Goal: Transaction & Acquisition: Purchase product/service

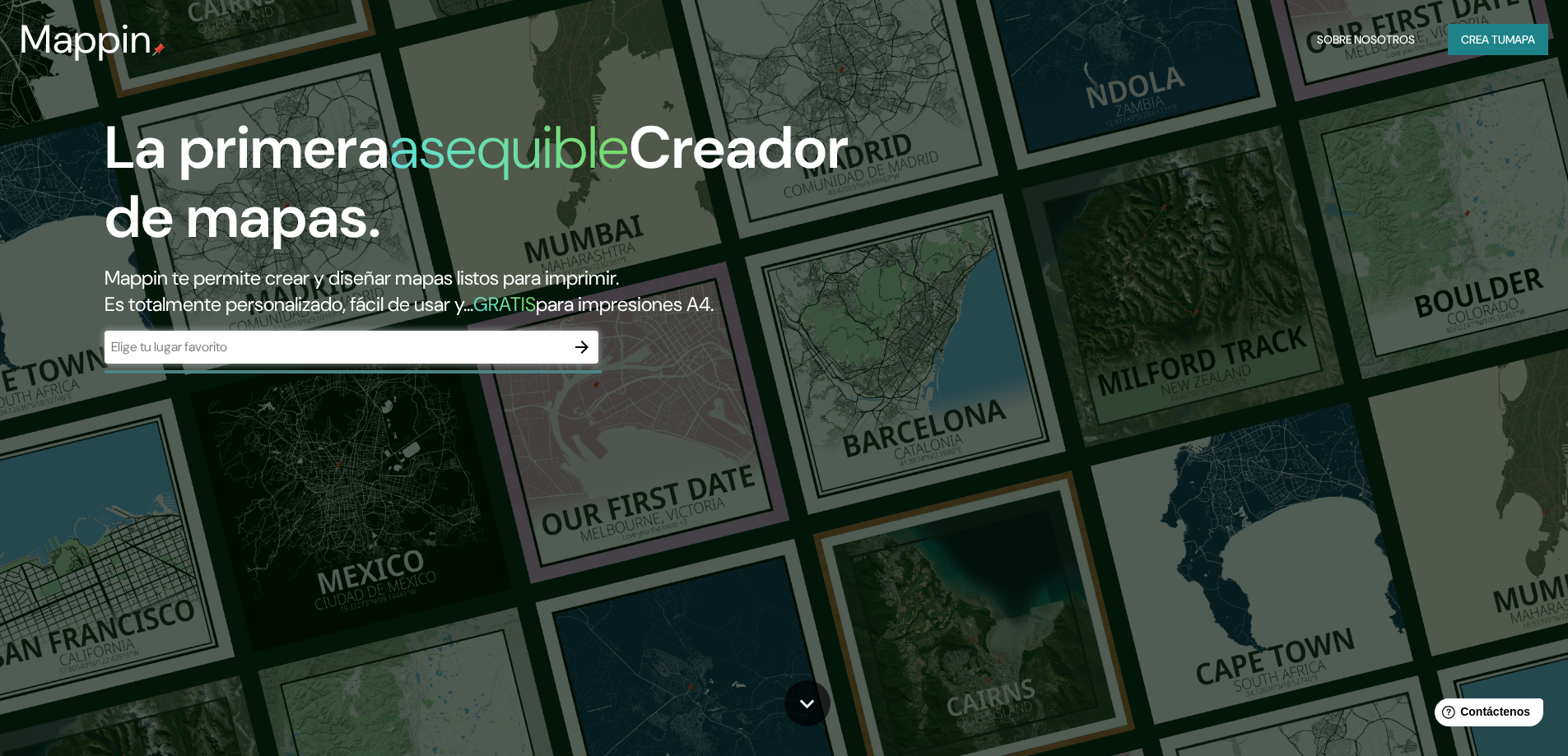
click at [490, 363] on div "​" at bounding box center [352, 347] width 494 height 33
type input "paucarpata"
click at [572, 350] on icon "button" at bounding box center [582, 347] width 20 height 20
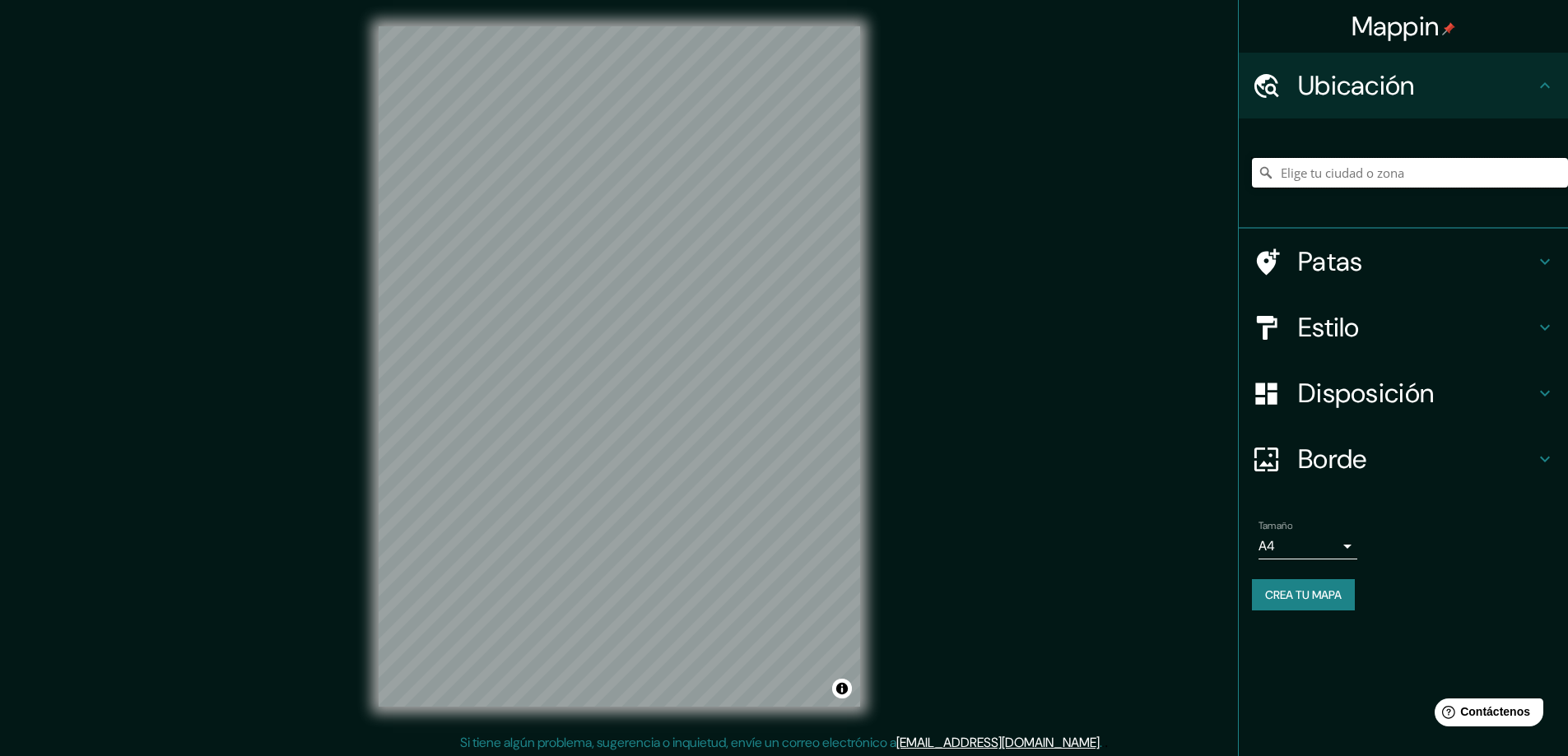
click at [1340, 186] on input "Elige tu ciudad o zona" at bounding box center [1410, 173] width 316 height 30
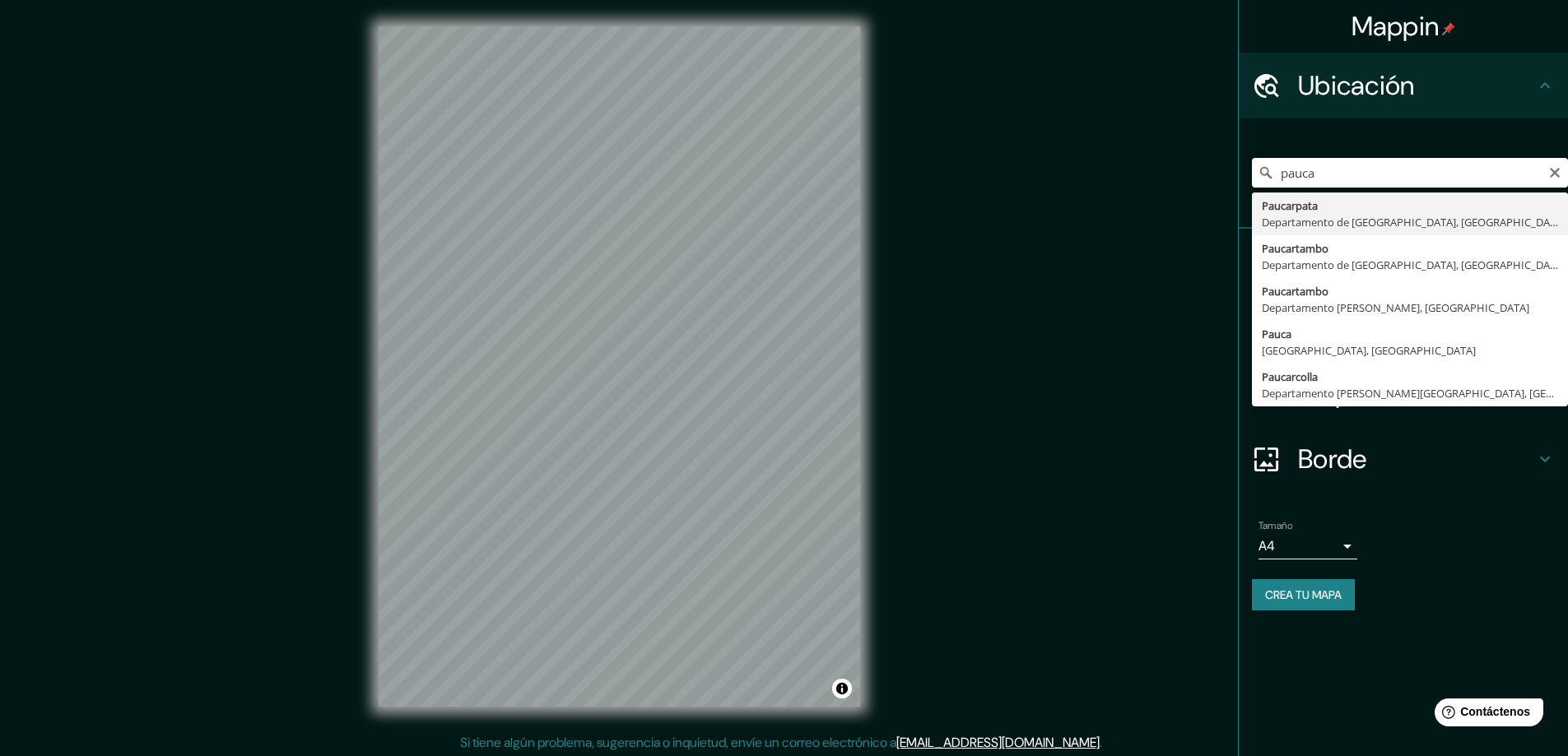
type input "Paucarpata, [GEOGRAPHIC_DATA], [GEOGRAPHIC_DATA]"
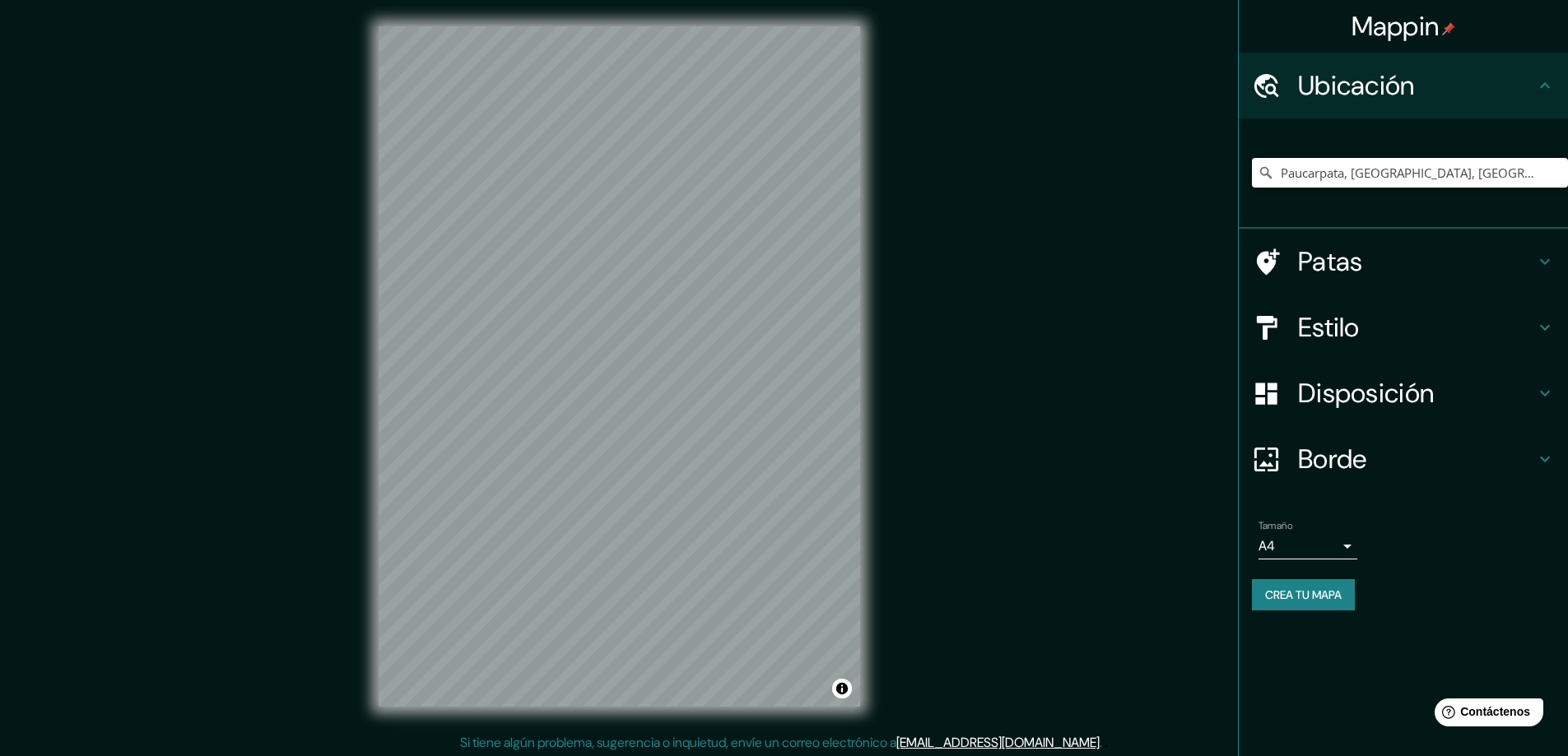
click at [1322, 273] on font "Patas" at bounding box center [1330, 261] width 65 height 35
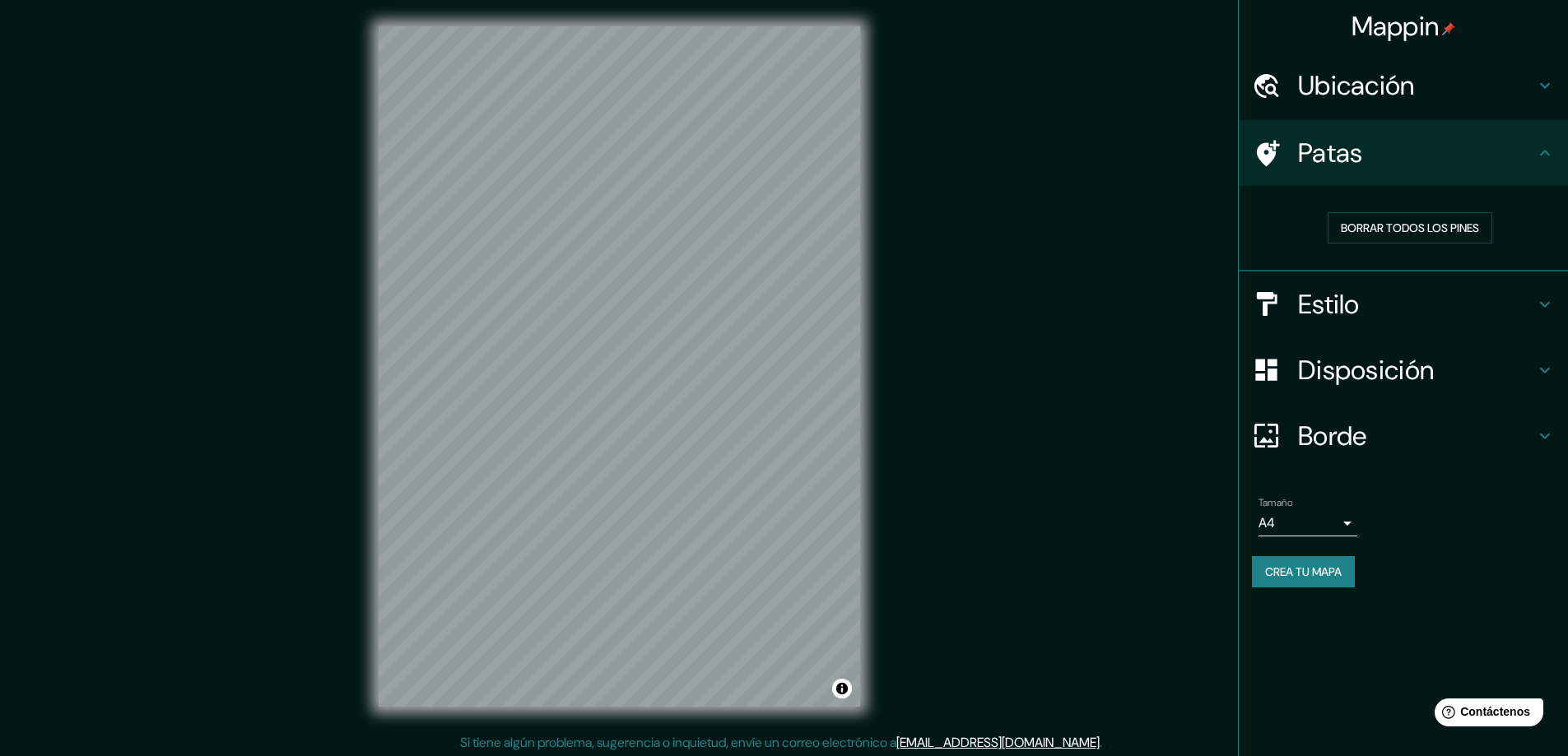
click at [1268, 143] on icon at bounding box center [1268, 152] width 23 height 26
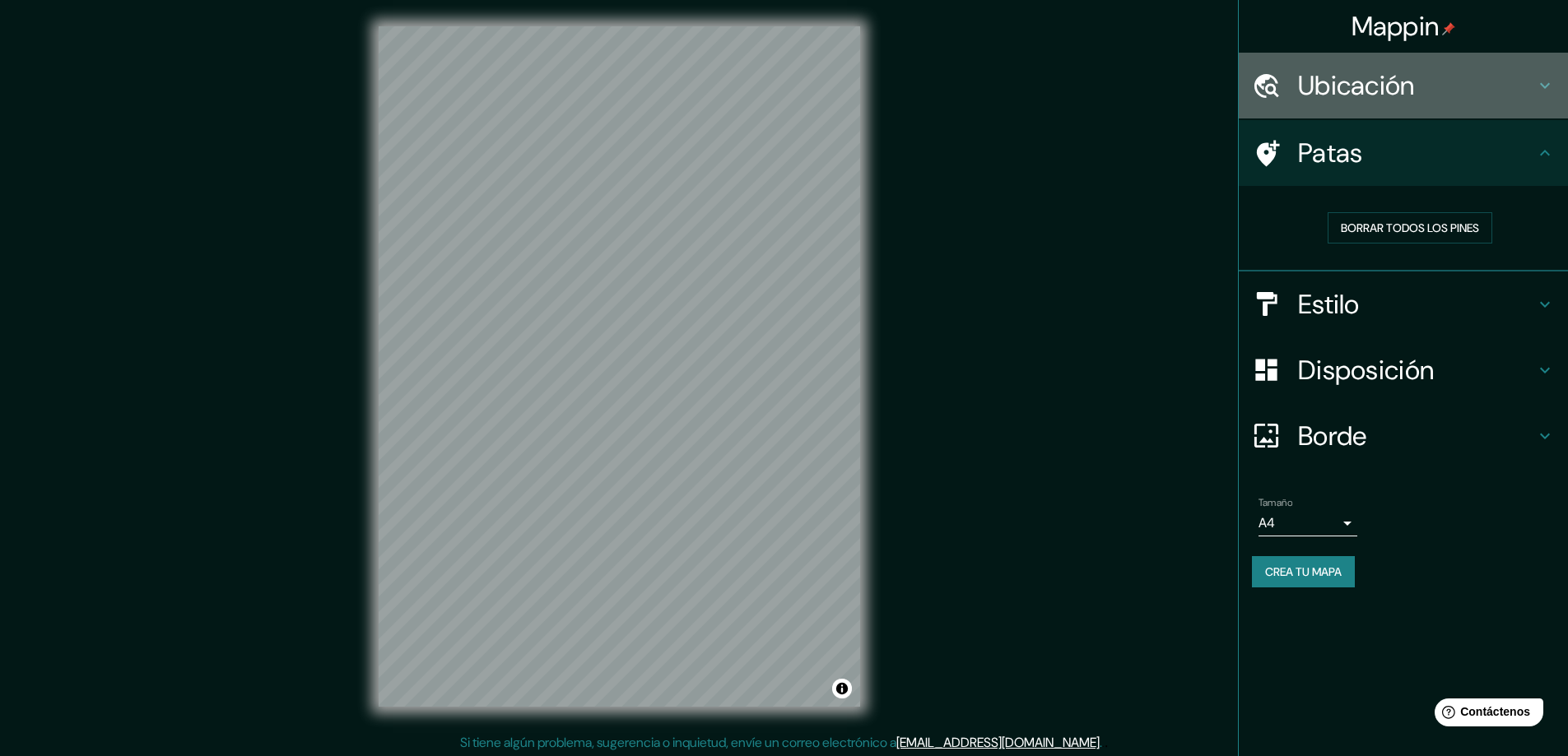
click at [1312, 99] on font "Ubicación" at bounding box center [1356, 85] width 117 height 35
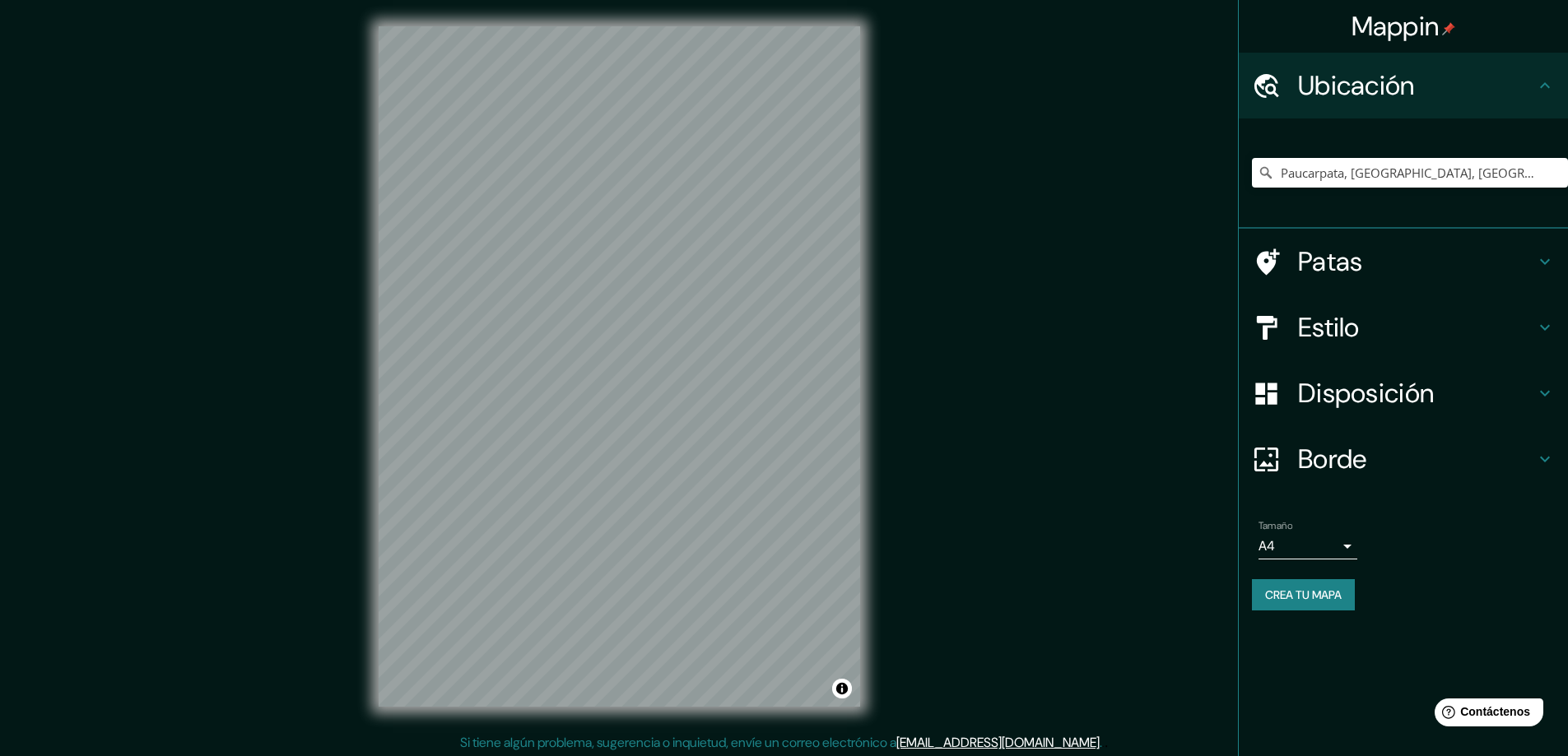
click at [1320, 332] on font "Estilo" at bounding box center [1328, 327] width 62 height 35
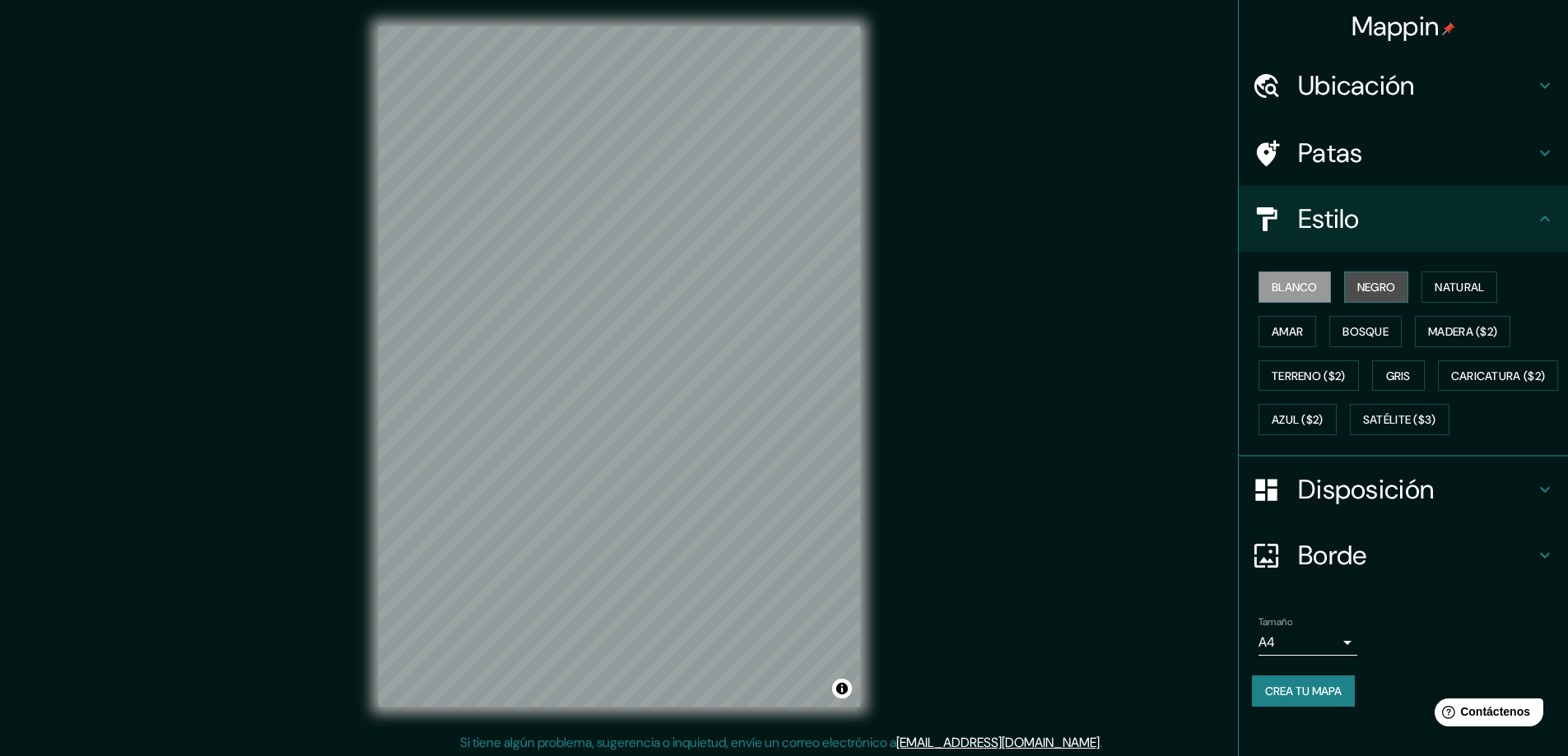
click at [1358, 285] on font "Negro" at bounding box center [1376, 287] width 38 height 15
click at [1272, 333] on font "Amar" at bounding box center [1287, 331] width 31 height 15
click at [1342, 335] on font "Bosque" at bounding box center [1366, 331] width 47 height 15
click at [1440, 331] on font "Madera ($2)" at bounding box center [1462, 331] width 69 height 15
click at [1476, 286] on font "Natural" at bounding box center [1459, 287] width 49 height 15
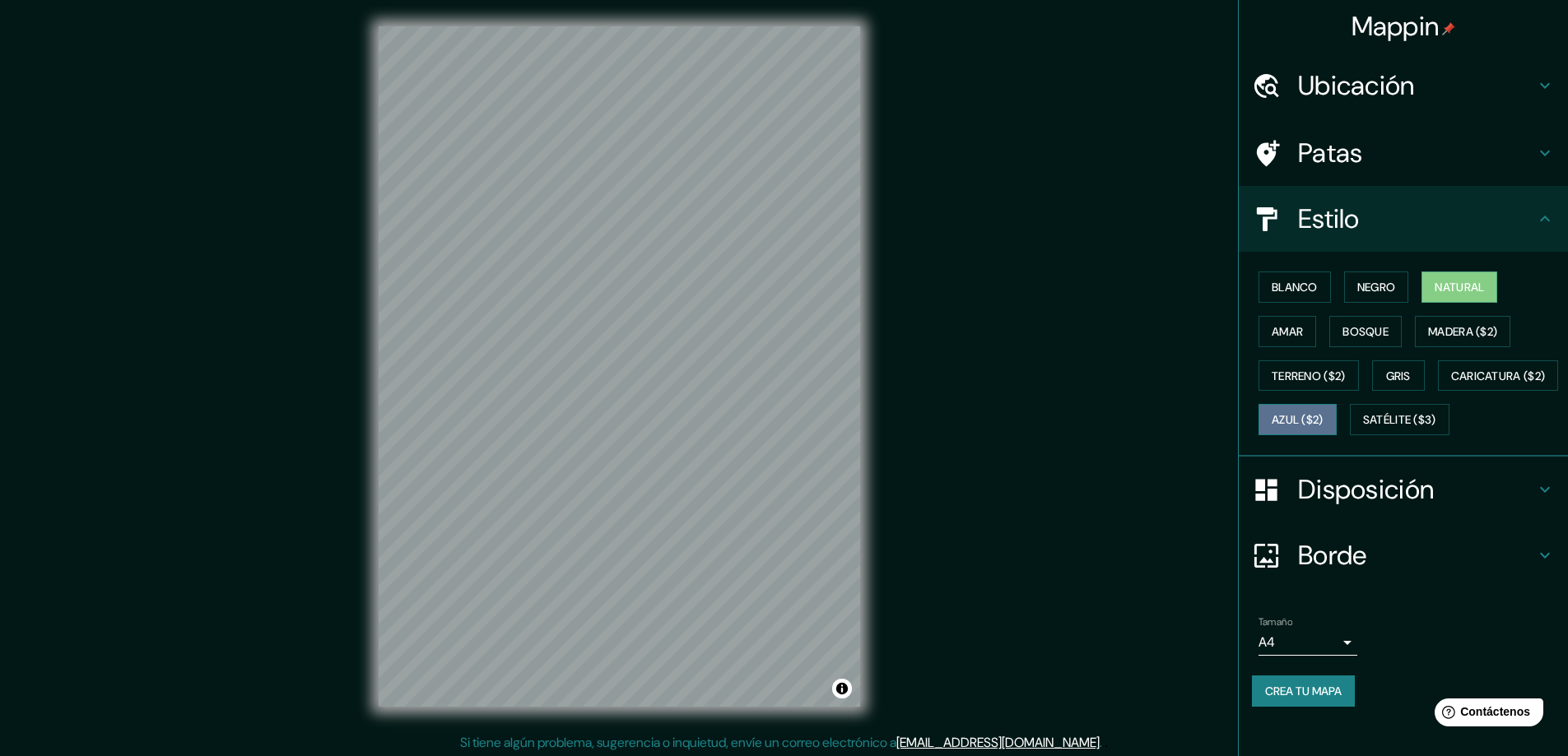
click at [1337, 408] on button "Azul ($2)" at bounding box center [1297, 420] width 78 height 31
click at [1363, 428] on font "Satélite ($3)" at bounding box center [1400, 420] width 73 height 15
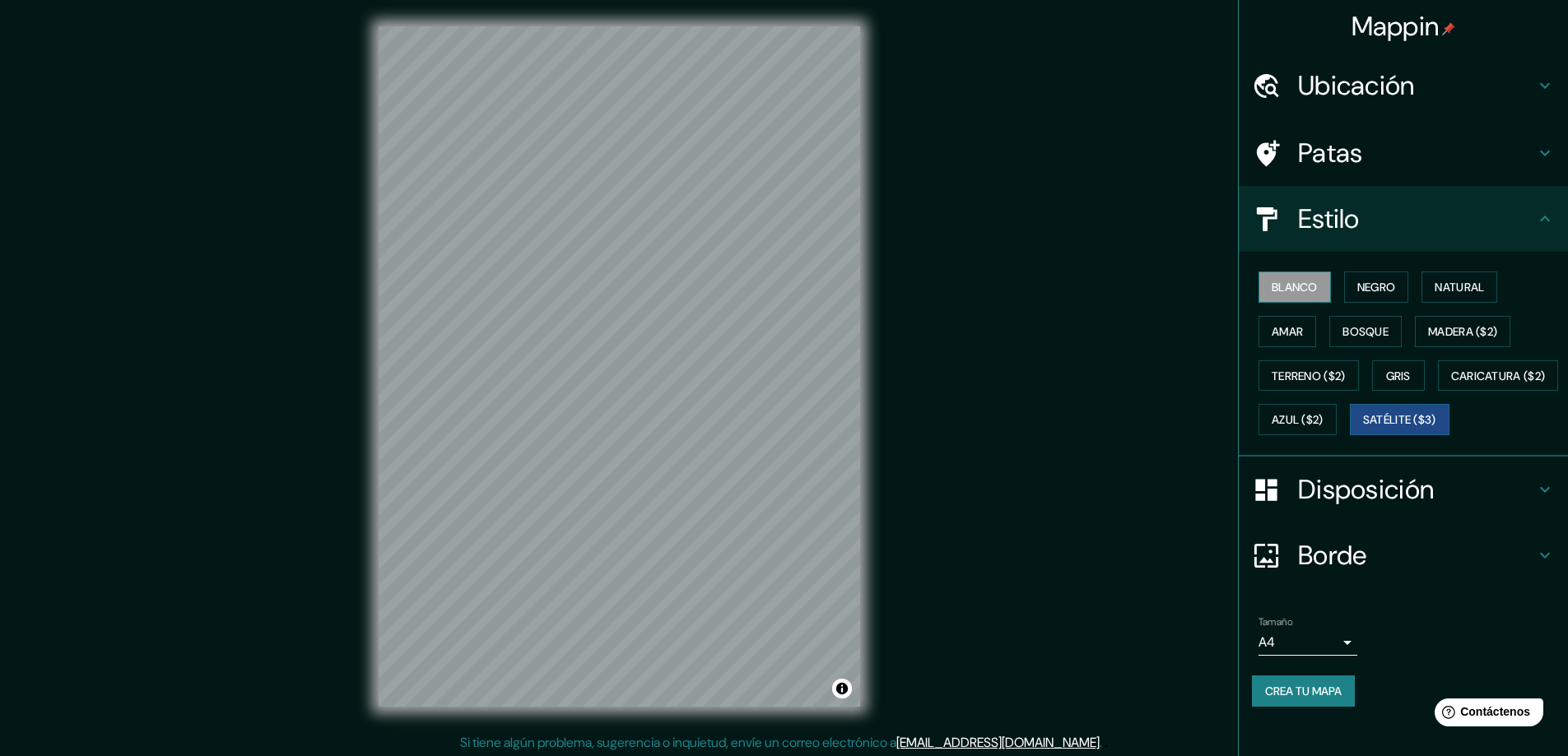
click at [1283, 289] on font "Blanco" at bounding box center [1295, 287] width 47 height 15
click at [1280, 325] on font "Amar" at bounding box center [1287, 331] width 31 height 15
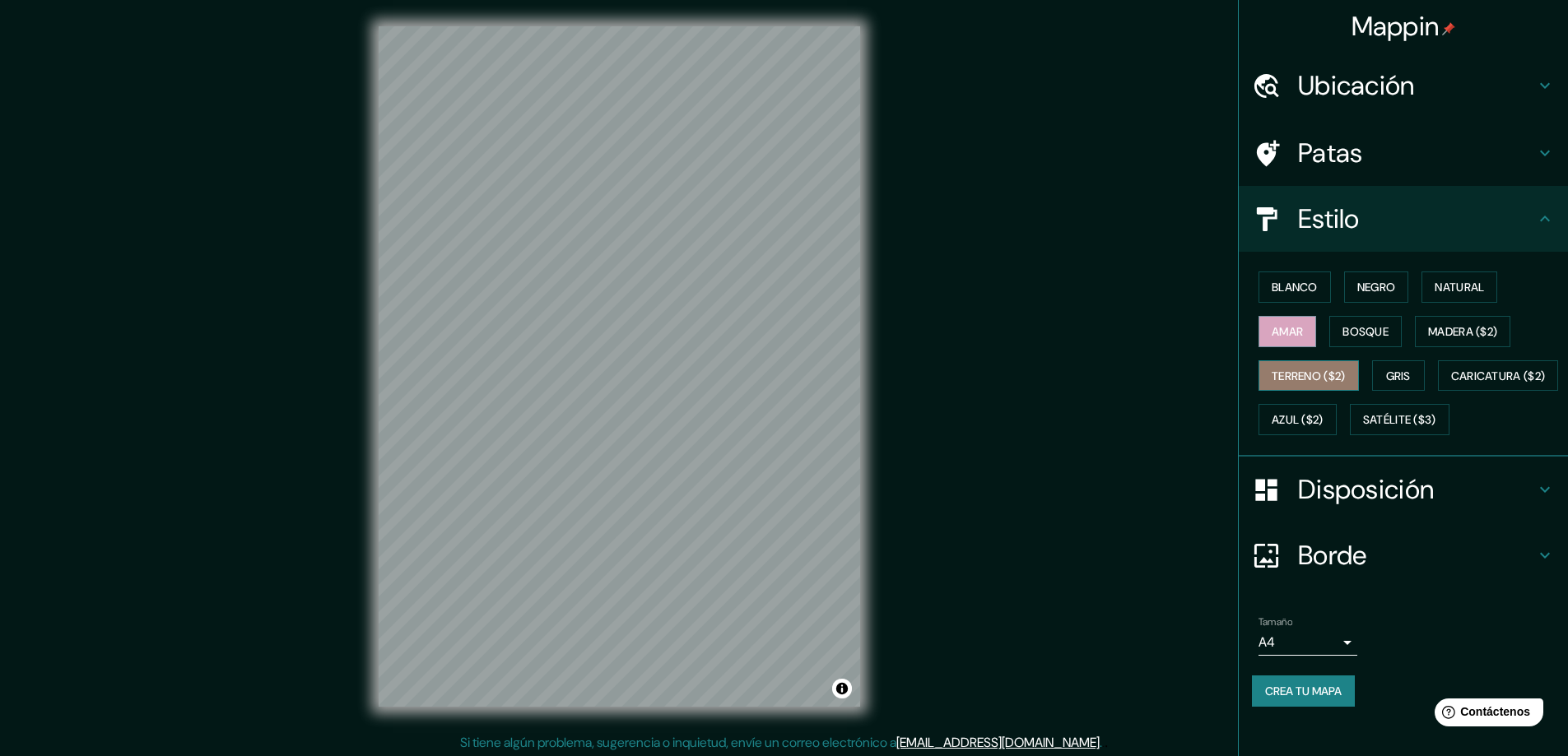
click at [1293, 377] on font "Terreno ($2)" at bounding box center [1308, 376] width 74 height 15
click at [1402, 365] on font "Gris" at bounding box center [1399, 376] width 25 height 21
click at [1441, 334] on font "Madera ($2)" at bounding box center [1462, 331] width 69 height 15
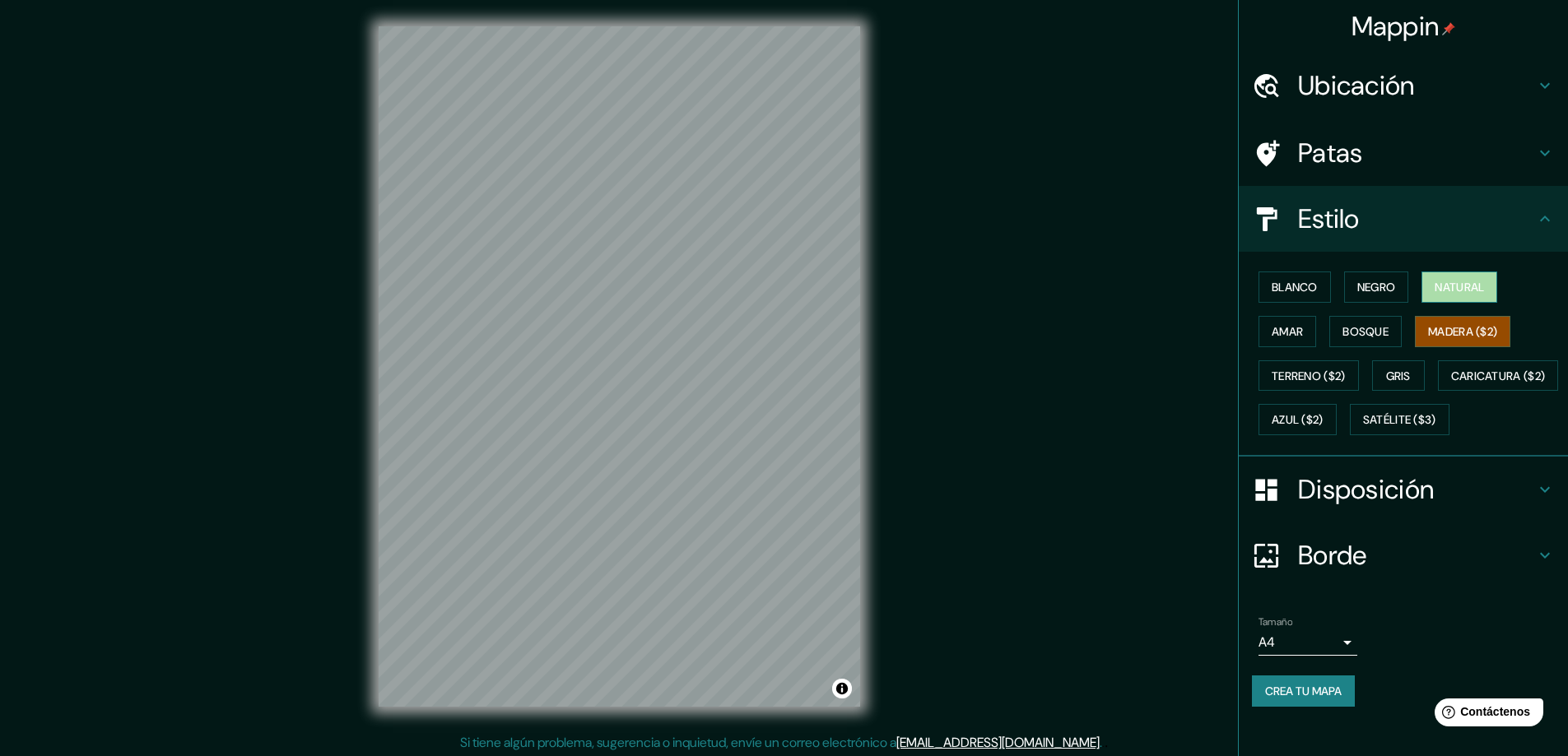
click at [1457, 286] on font "Natural" at bounding box center [1459, 287] width 49 height 15
click at [1458, 316] on button "Madera ($2)" at bounding box center [1462, 331] width 96 height 31
click at [1317, 507] on font "Disposición" at bounding box center [1366, 489] width 136 height 35
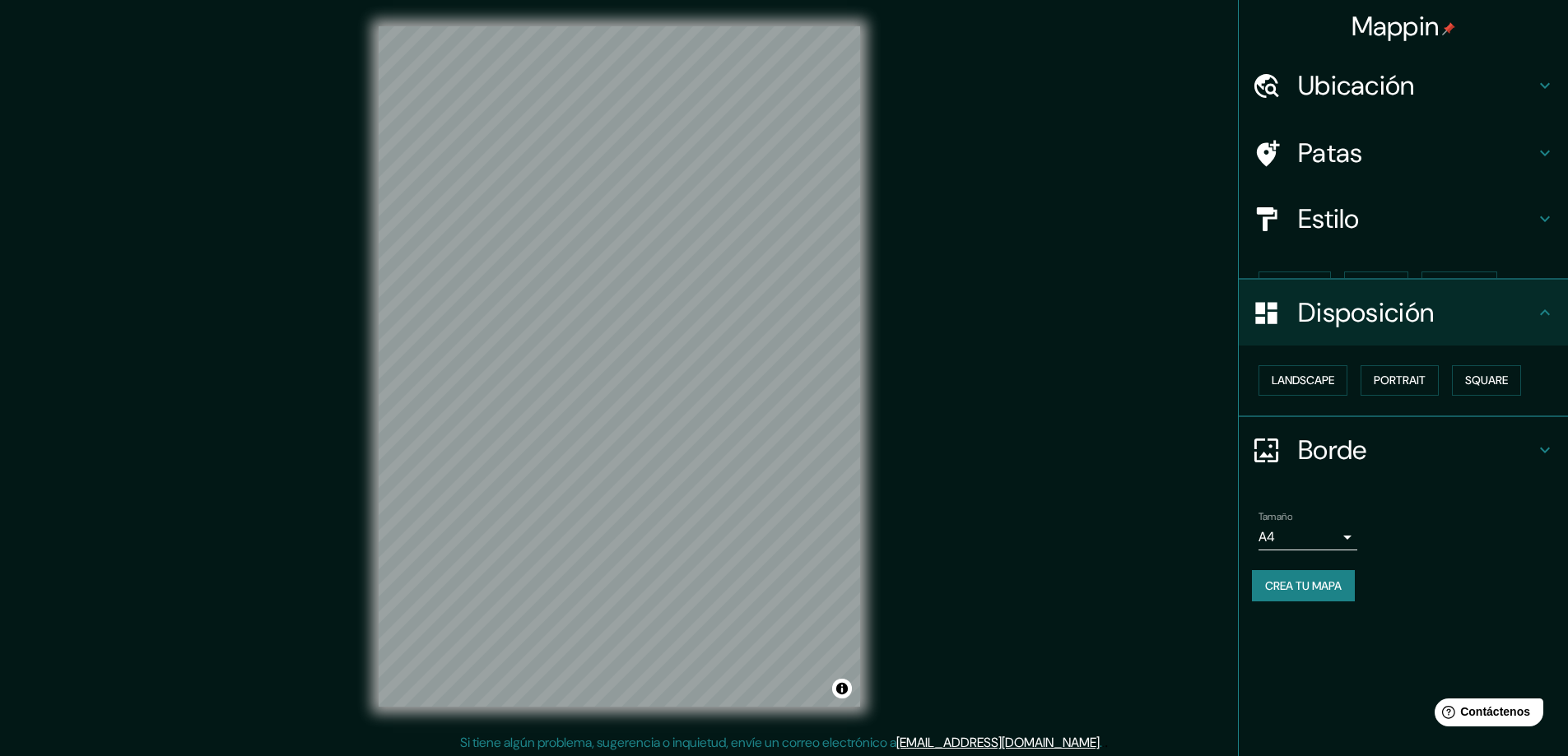
scroll to position [0, 0]
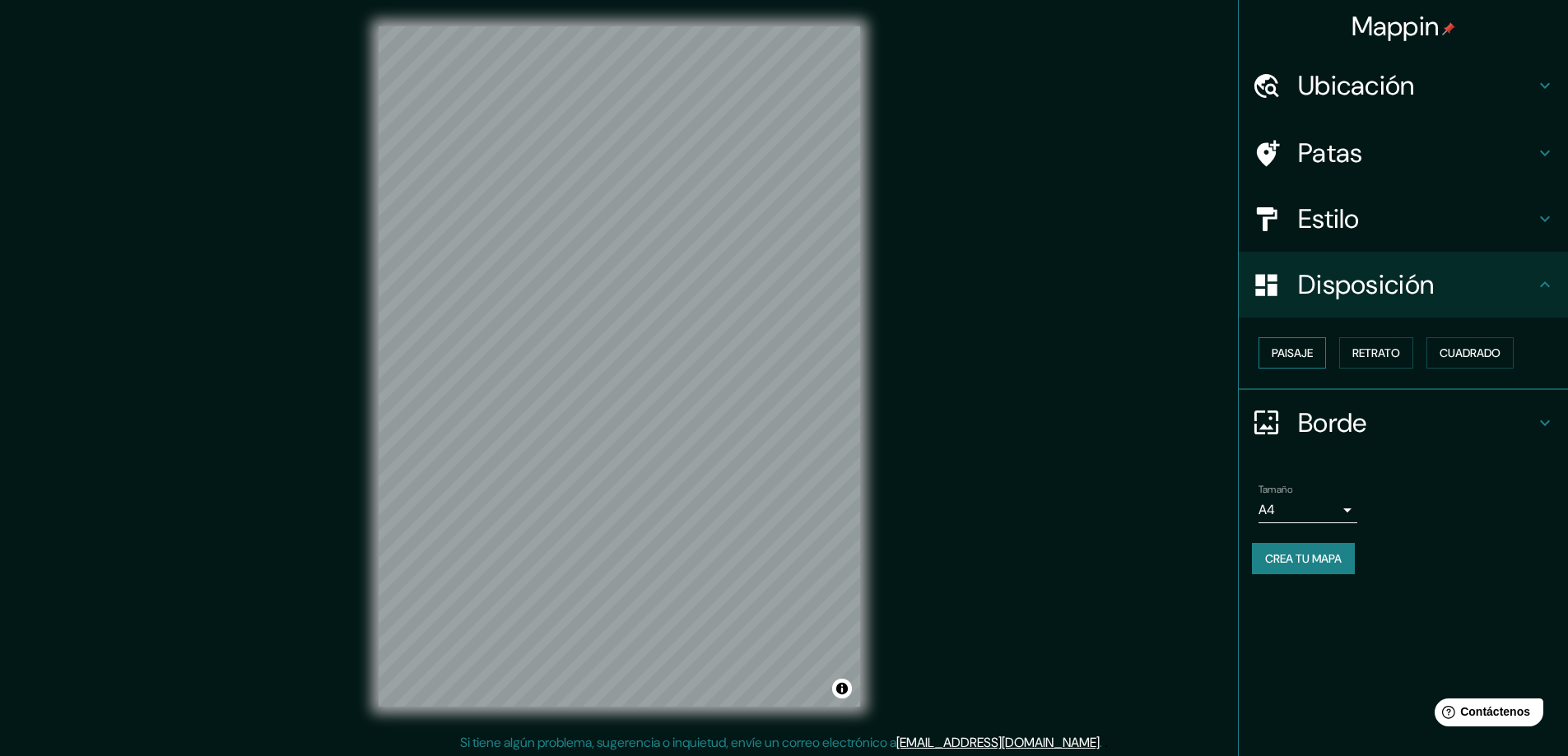
click at [1291, 348] on font "Paisaje" at bounding box center [1292, 353] width 41 height 15
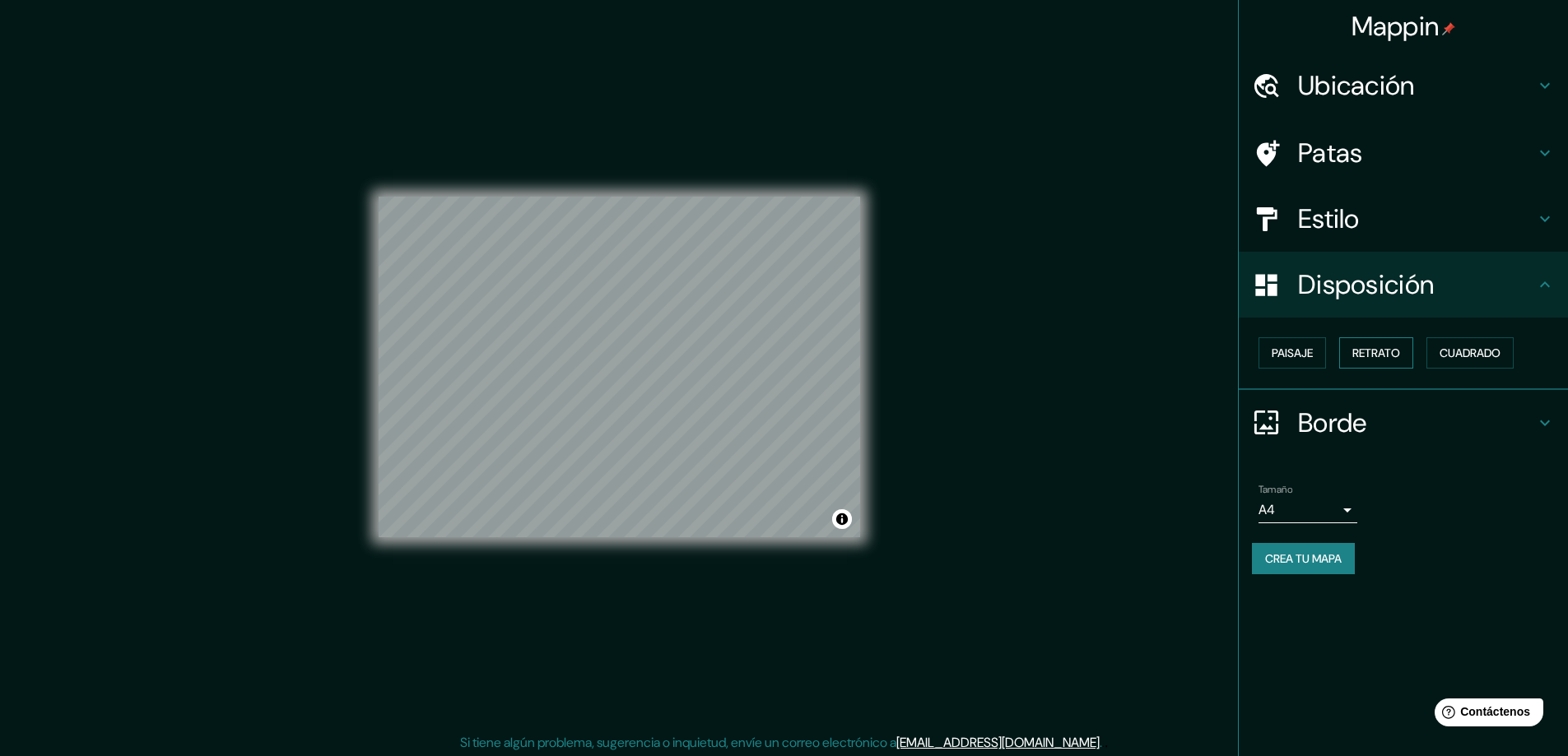
click at [1373, 353] on font "Retrato" at bounding box center [1376, 353] width 47 height 15
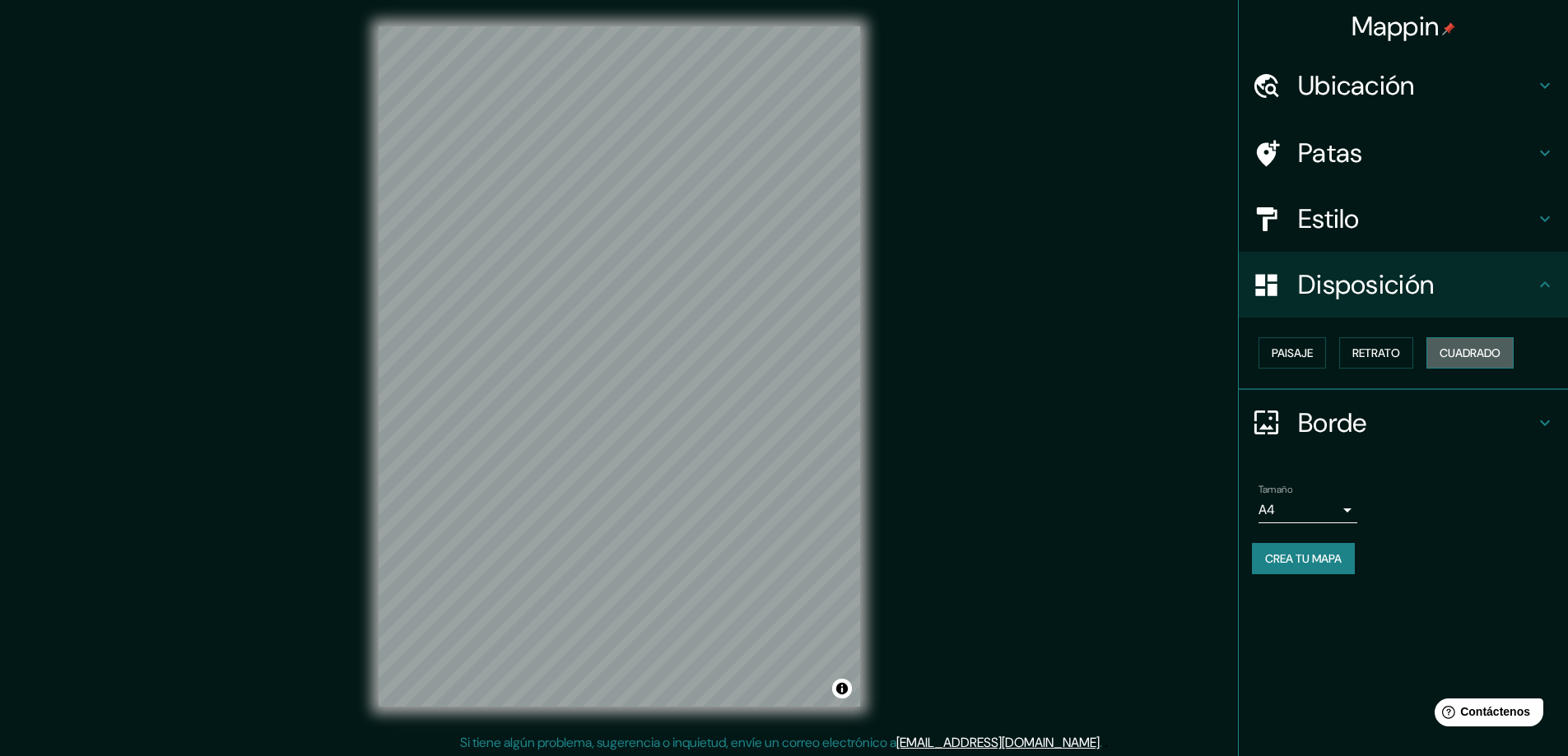
click at [1472, 347] on font "Cuadrado" at bounding box center [1470, 353] width 61 height 15
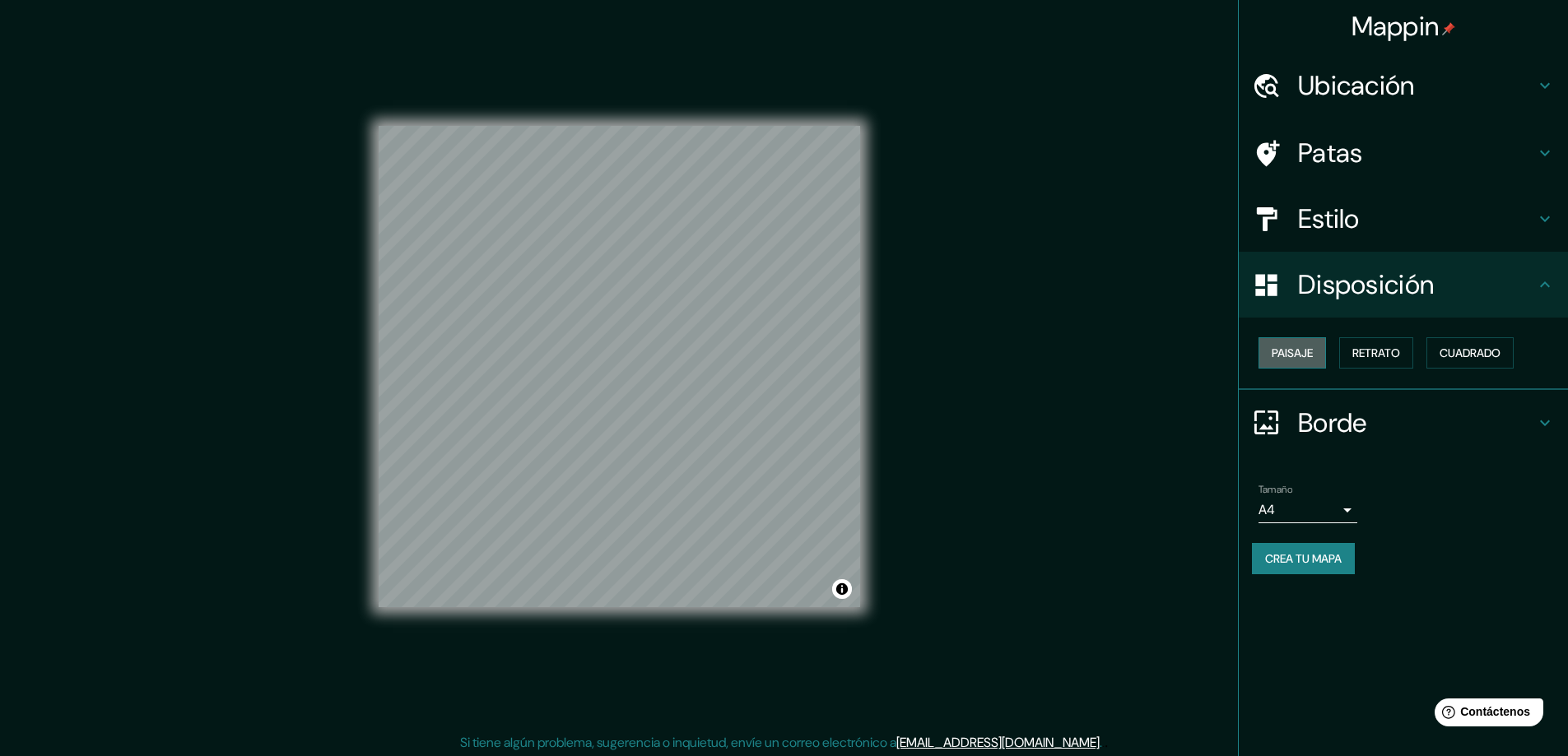
click at [1294, 351] on font "Paisaje" at bounding box center [1292, 353] width 41 height 15
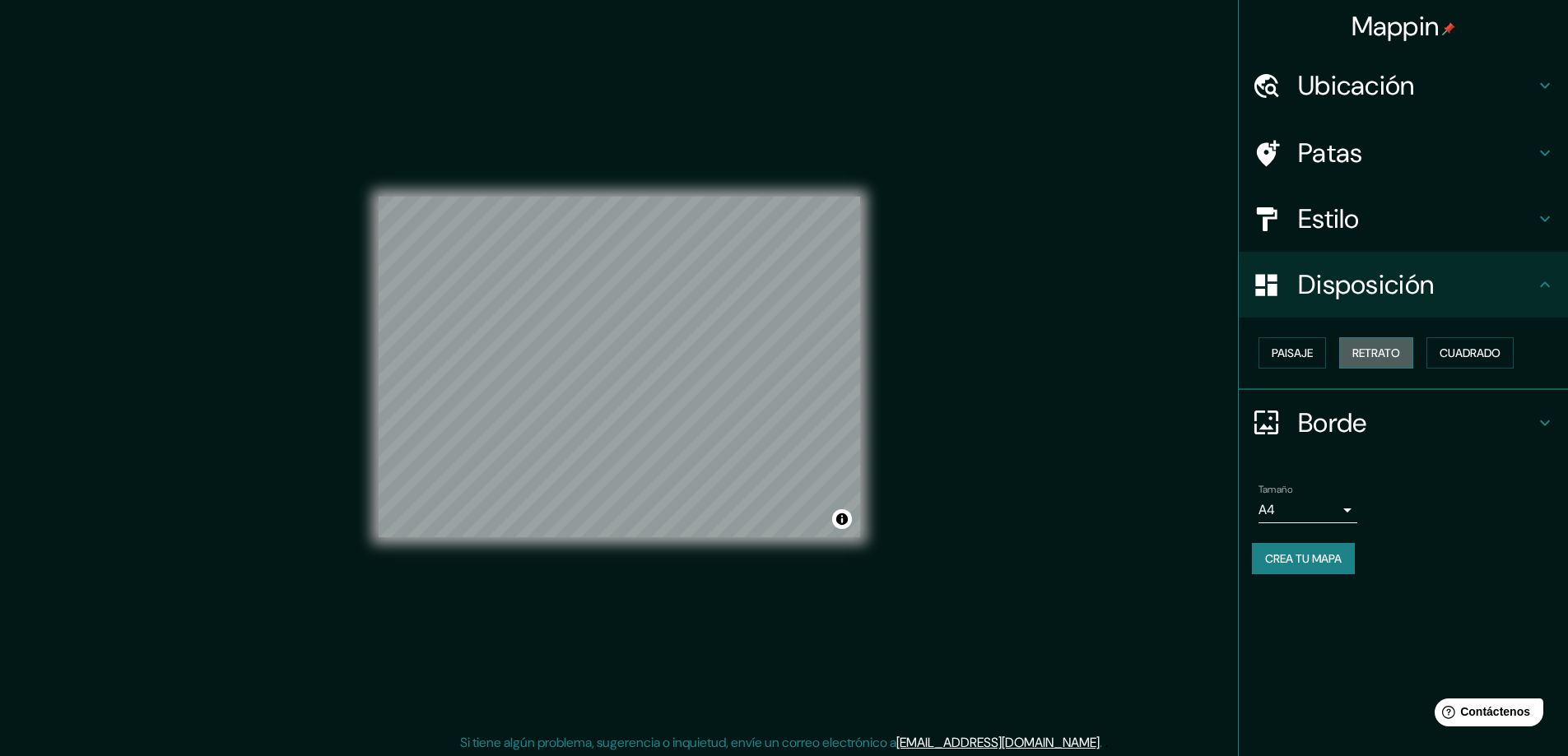
click at [1358, 357] on font "Retrato" at bounding box center [1376, 353] width 47 height 15
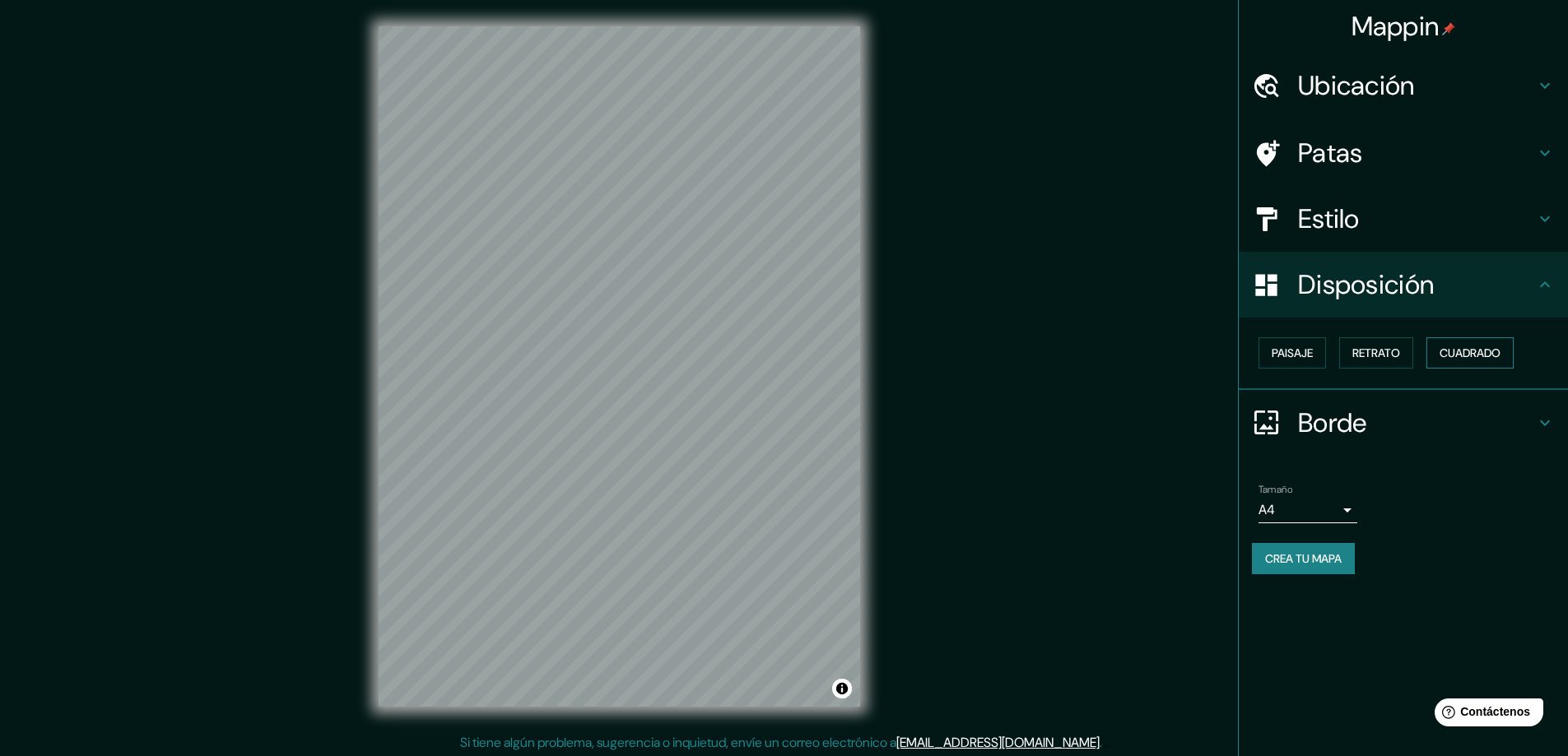
click at [1457, 353] on font "Cuadrado" at bounding box center [1470, 353] width 61 height 15
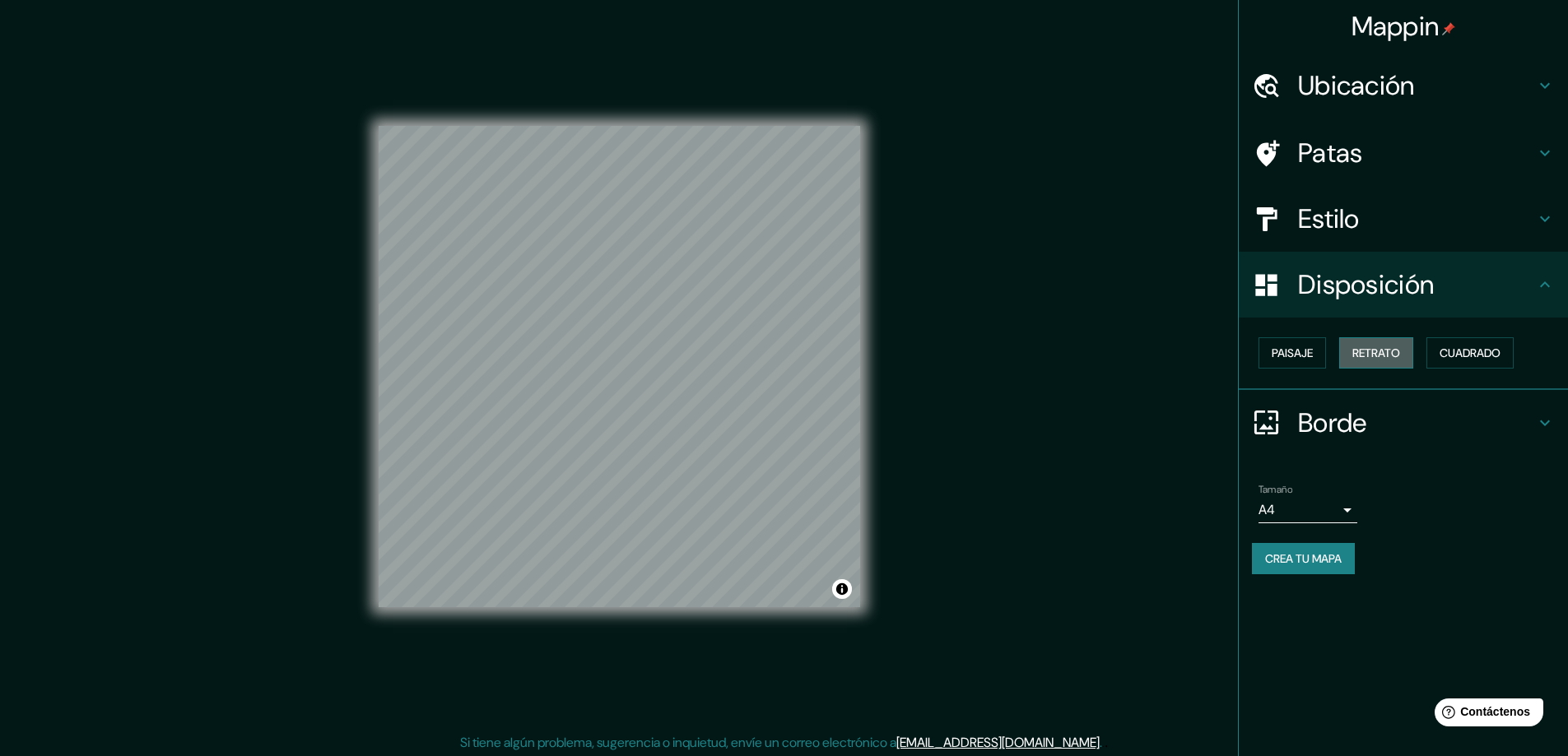
click at [1392, 363] on button "Retrato" at bounding box center [1376, 353] width 74 height 31
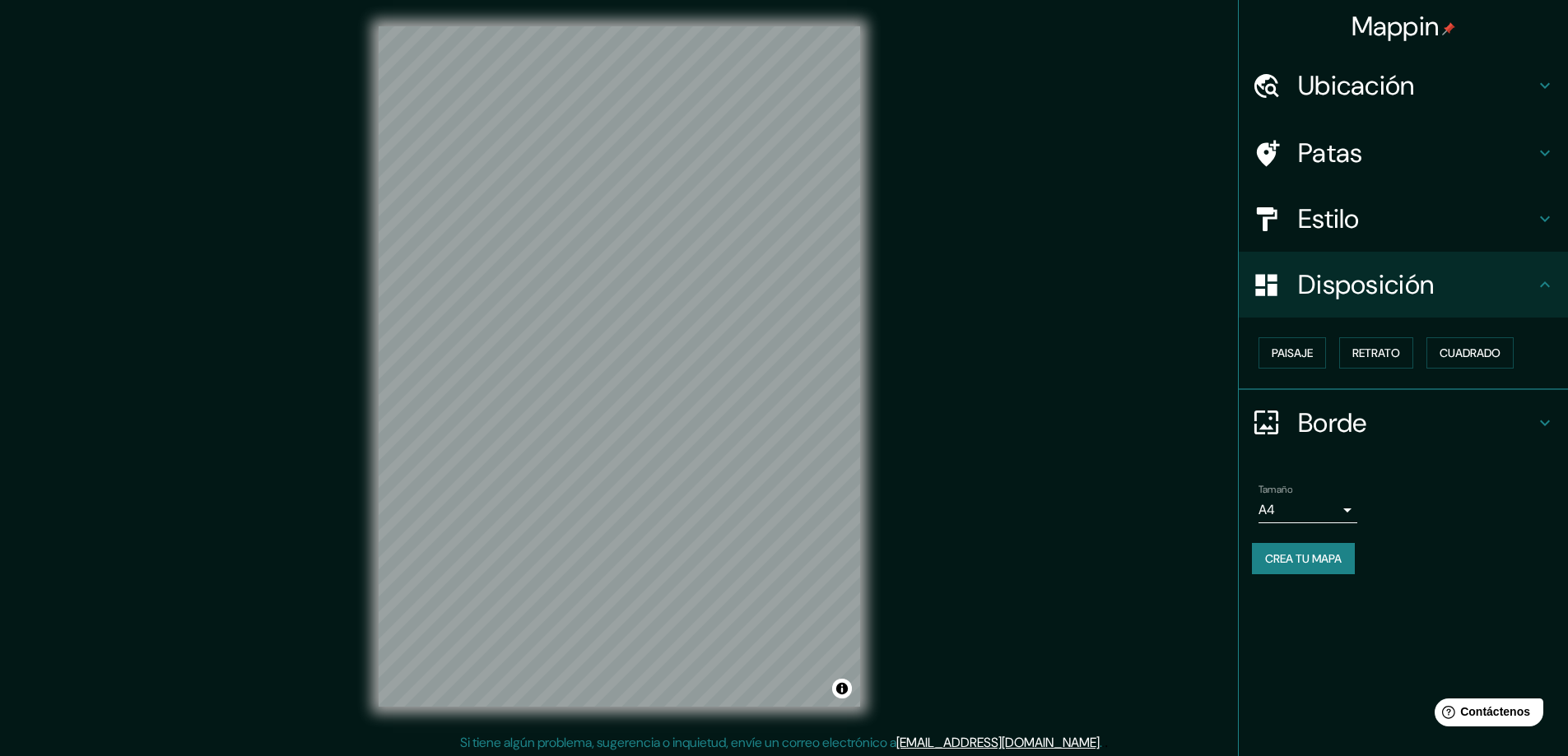
click at [1375, 415] on h4 "Borde" at bounding box center [1416, 422] width 237 height 33
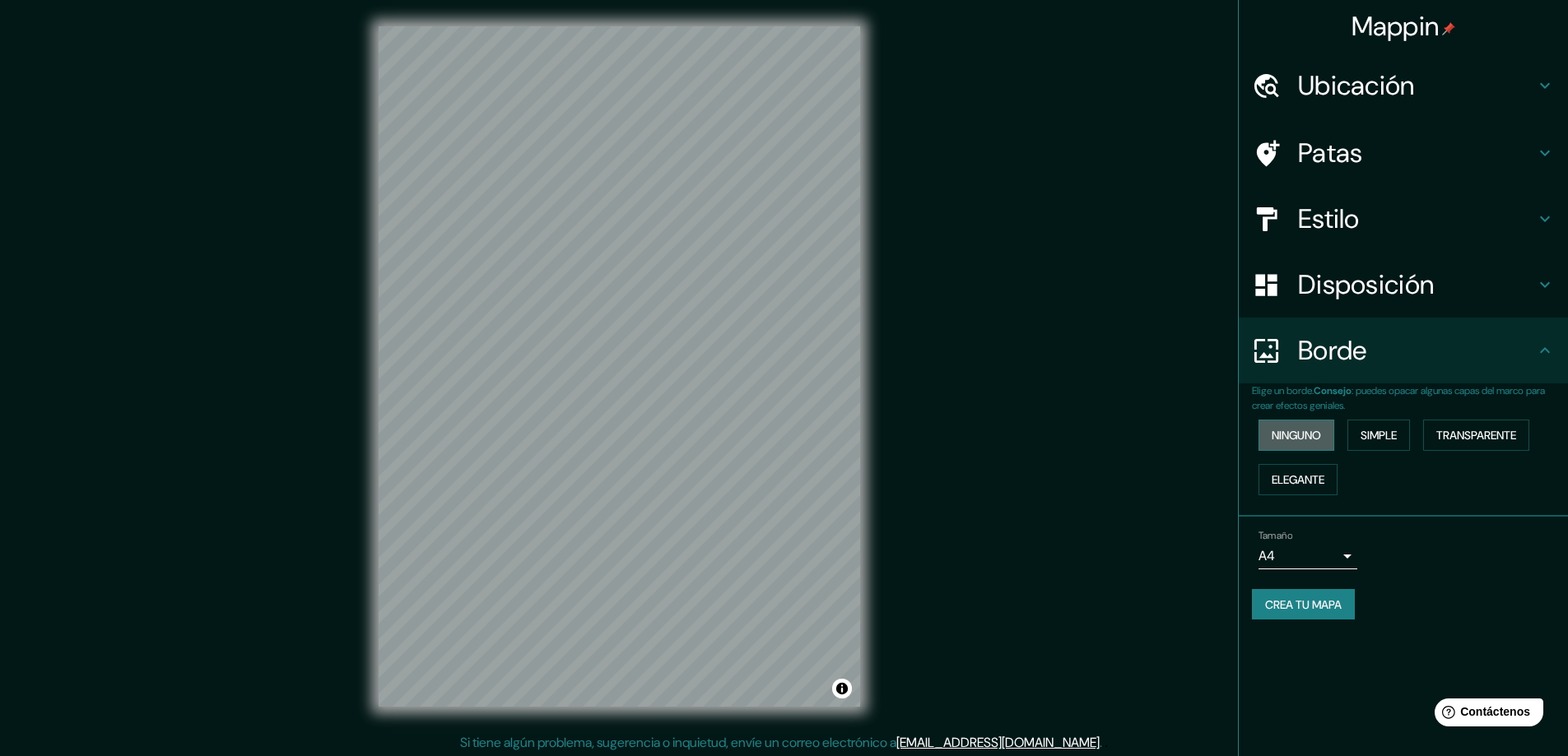
click at [1321, 439] on font "Ninguno" at bounding box center [1296, 435] width 49 height 15
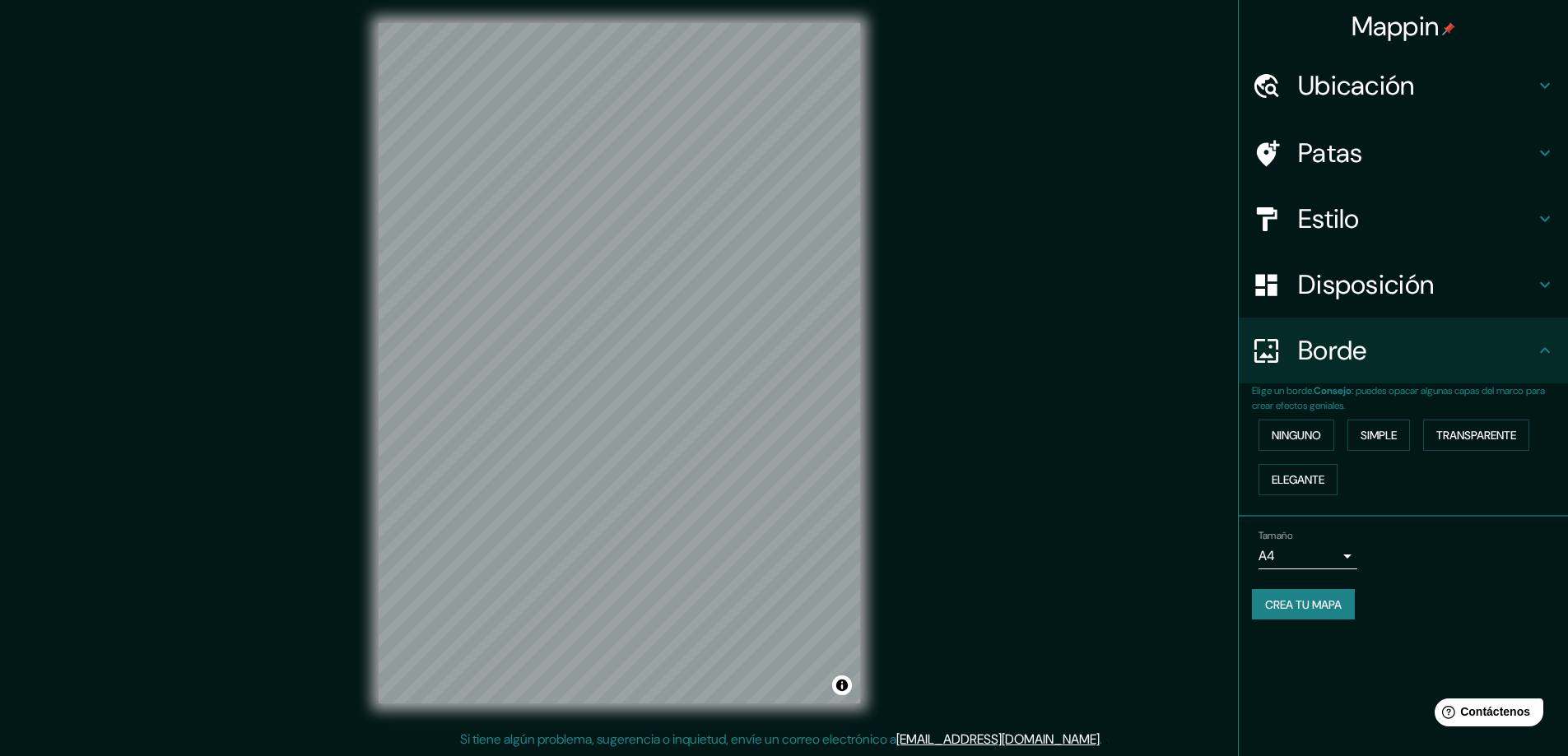
click at [1310, 357] on font "Borde" at bounding box center [1332, 350] width 69 height 35
click at [1352, 221] on font "Estilo" at bounding box center [1328, 218] width 62 height 35
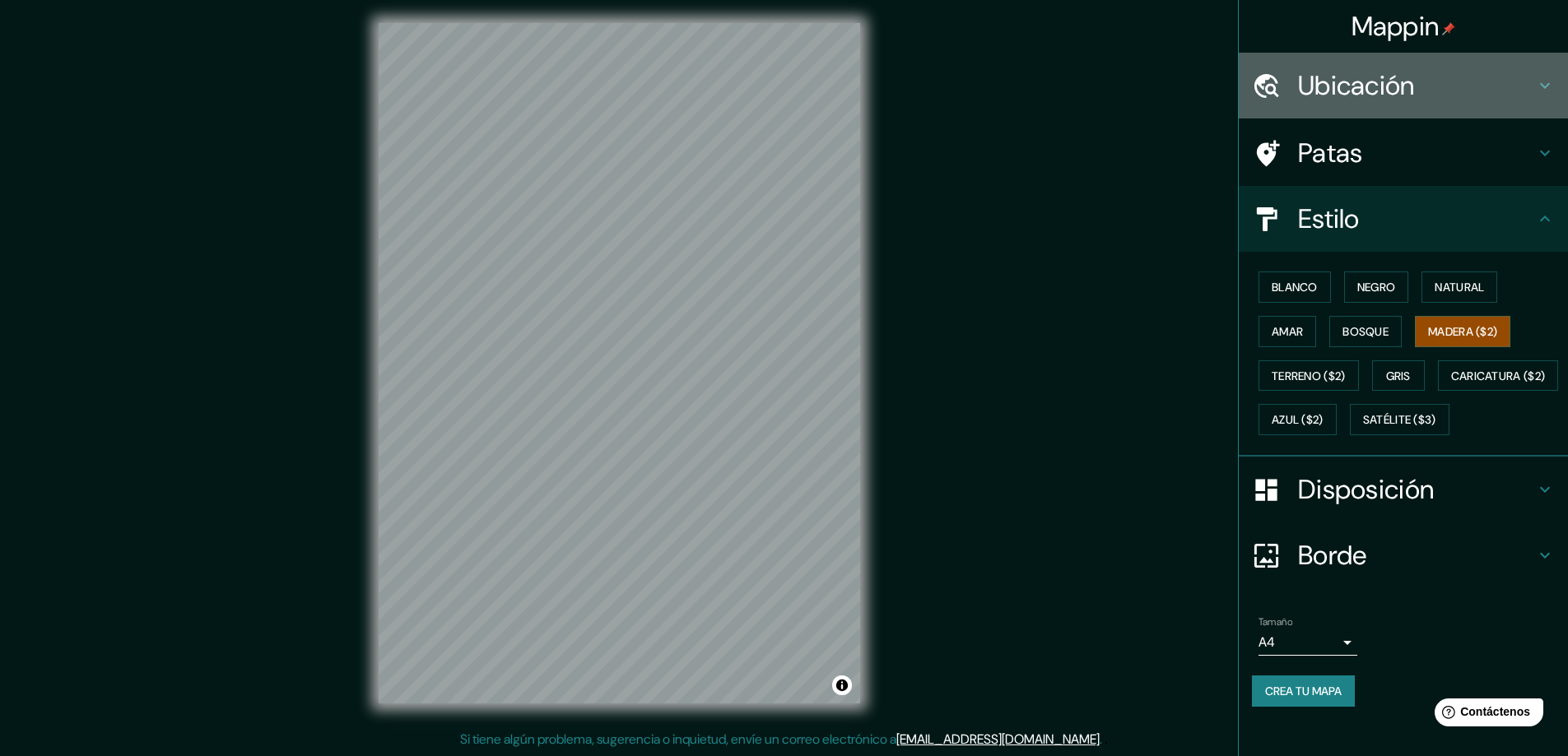
click at [1360, 77] on font "Ubicación" at bounding box center [1356, 85] width 117 height 35
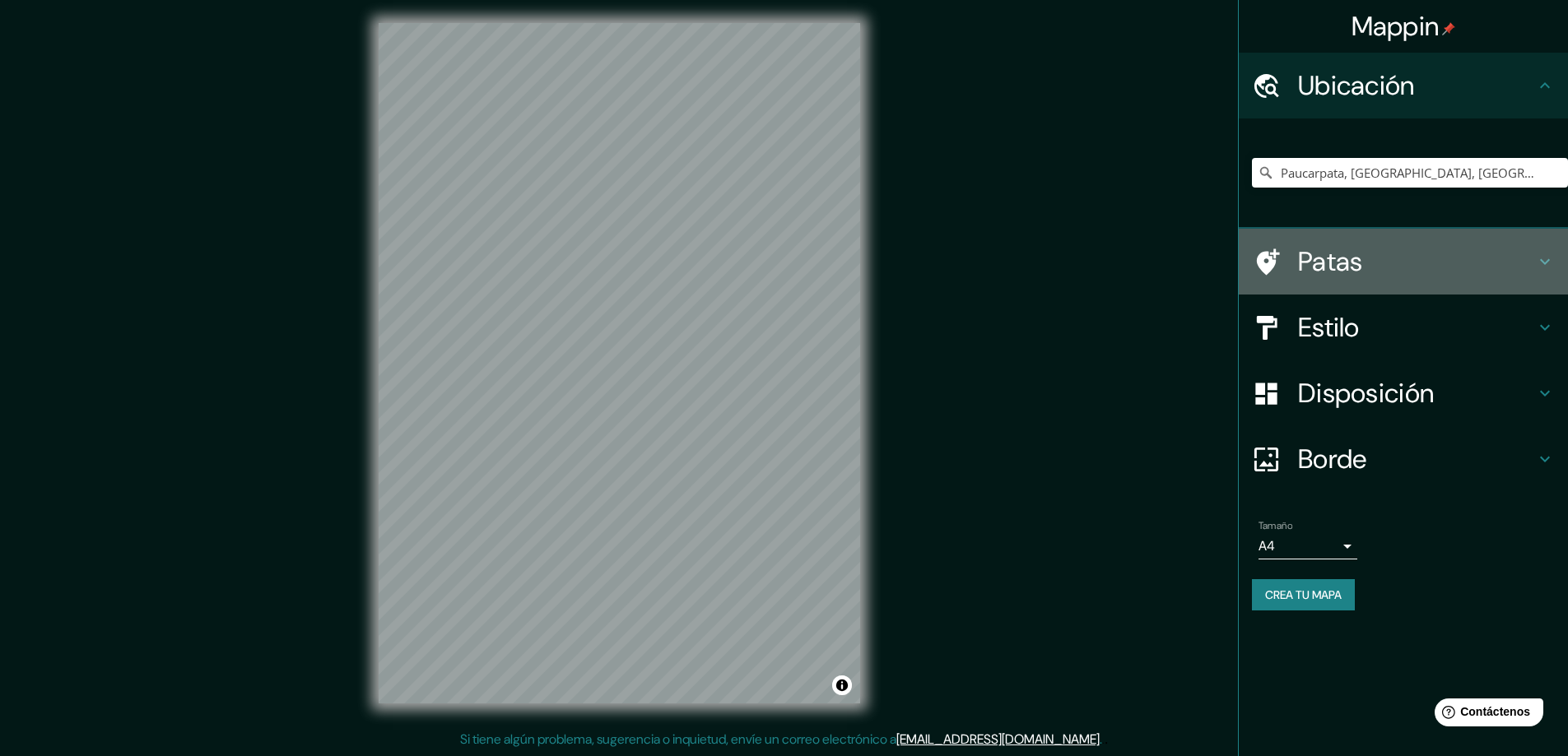
click at [1381, 272] on h4 "Patas" at bounding box center [1416, 261] width 237 height 33
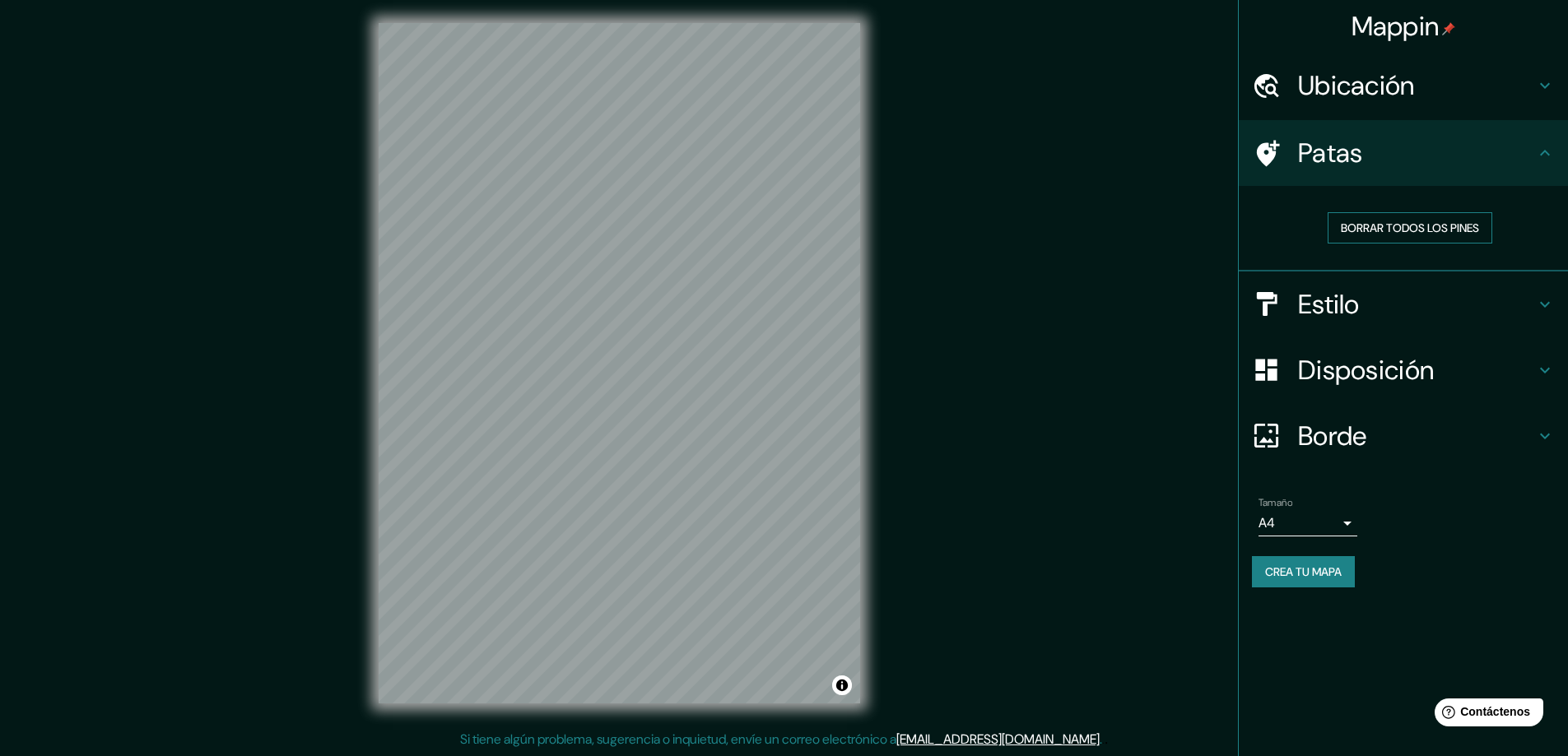
click at [1461, 231] on font "Borrar todos los pines" at bounding box center [1410, 227] width 139 height 15
click at [1454, 221] on font "Borrar todos los pines" at bounding box center [1410, 227] width 139 height 15
click at [1399, 227] on font "Borrar todos los pines" at bounding box center [1410, 227] width 139 height 15
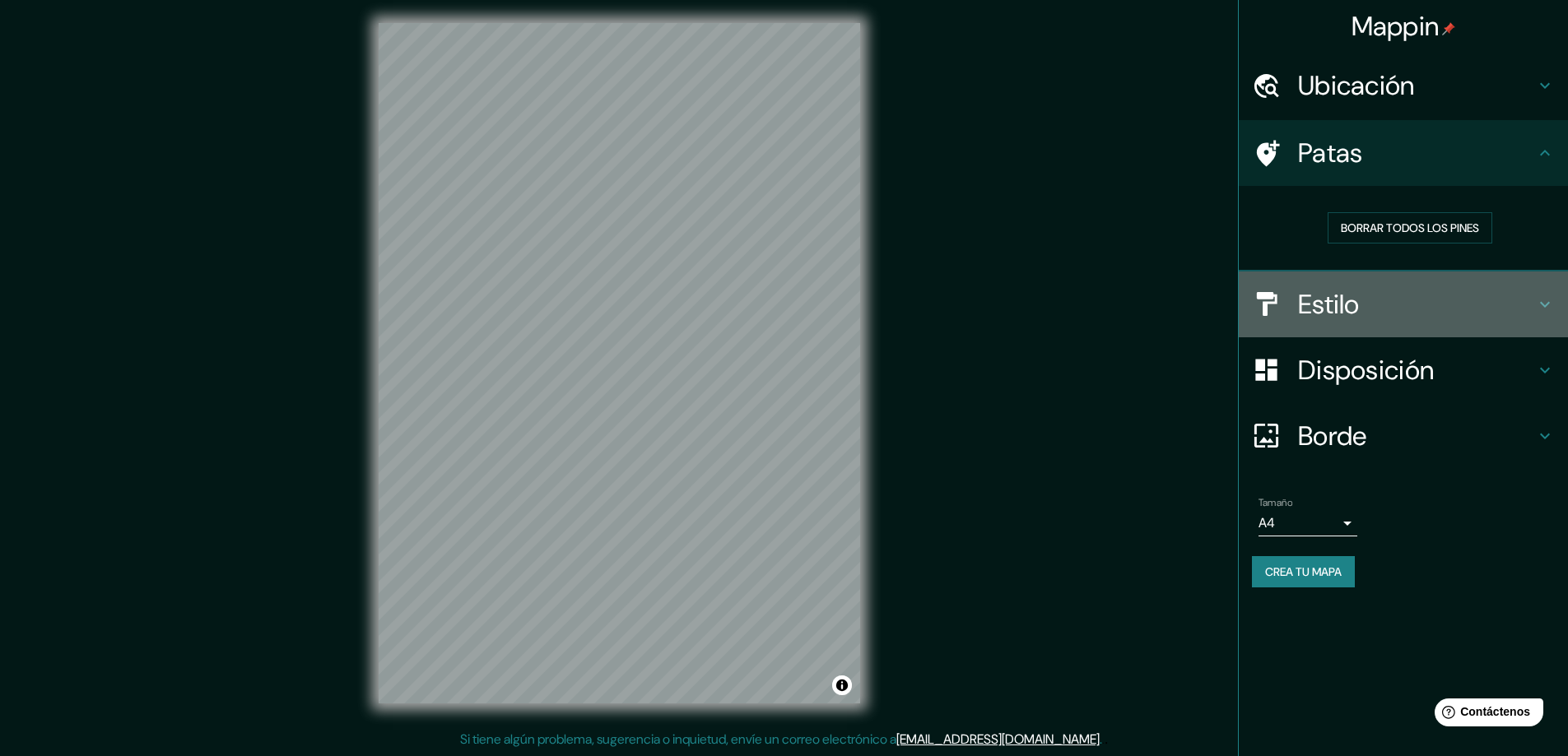
click at [1382, 309] on h4 "Estilo" at bounding box center [1416, 304] width 237 height 33
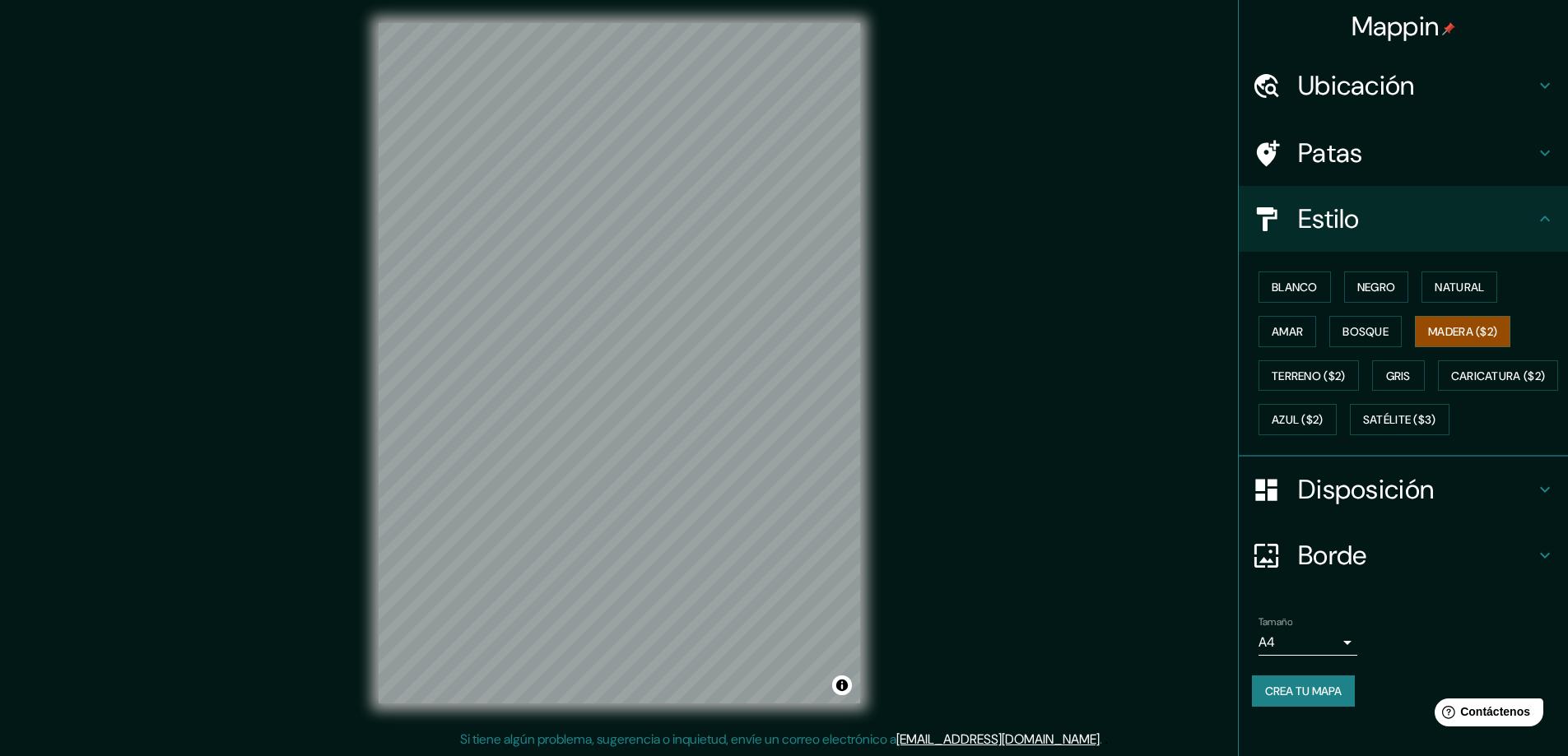
click at [1380, 507] on font "Disposición" at bounding box center [1366, 489] width 136 height 35
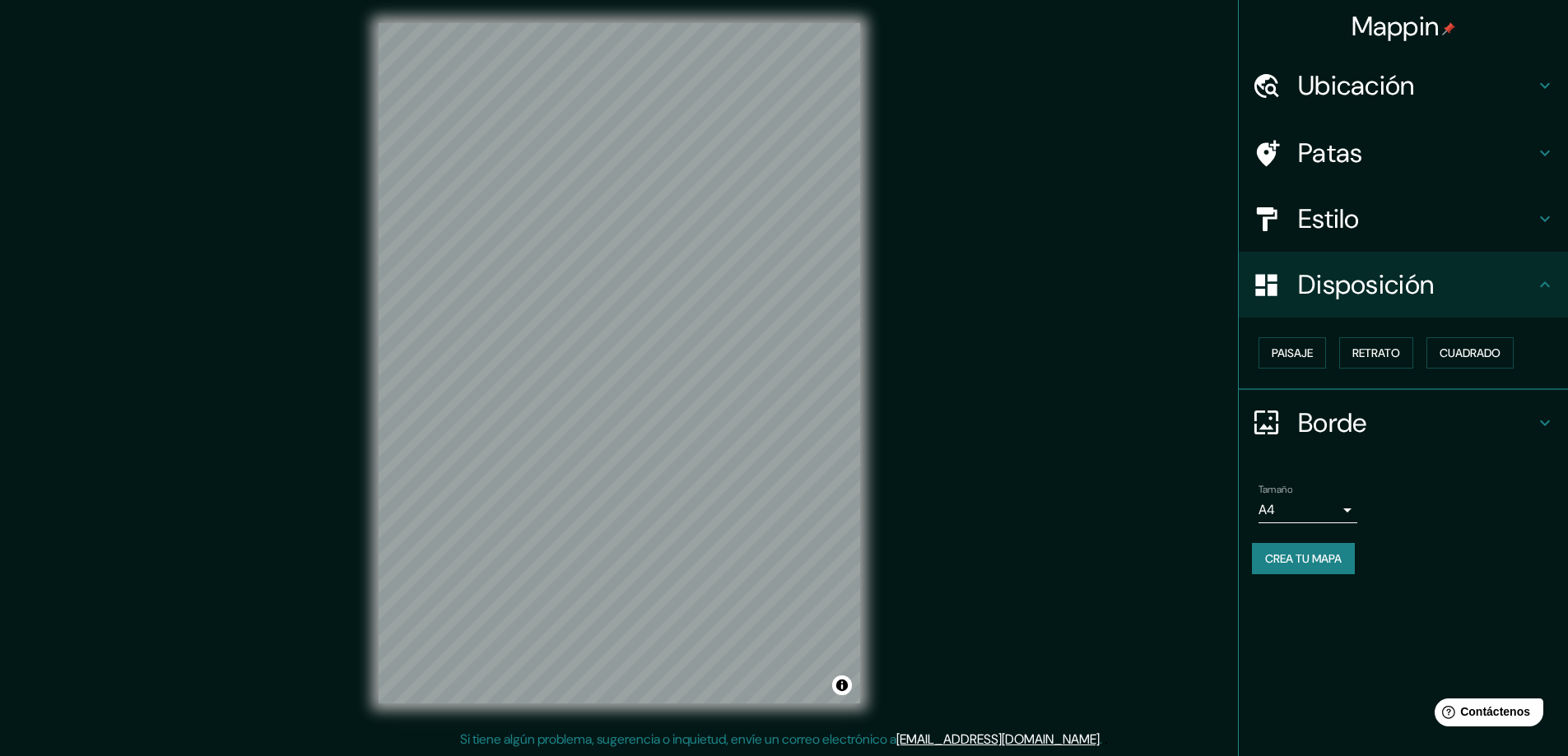
click at [1359, 452] on div "Borde" at bounding box center [1403, 423] width 329 height 66
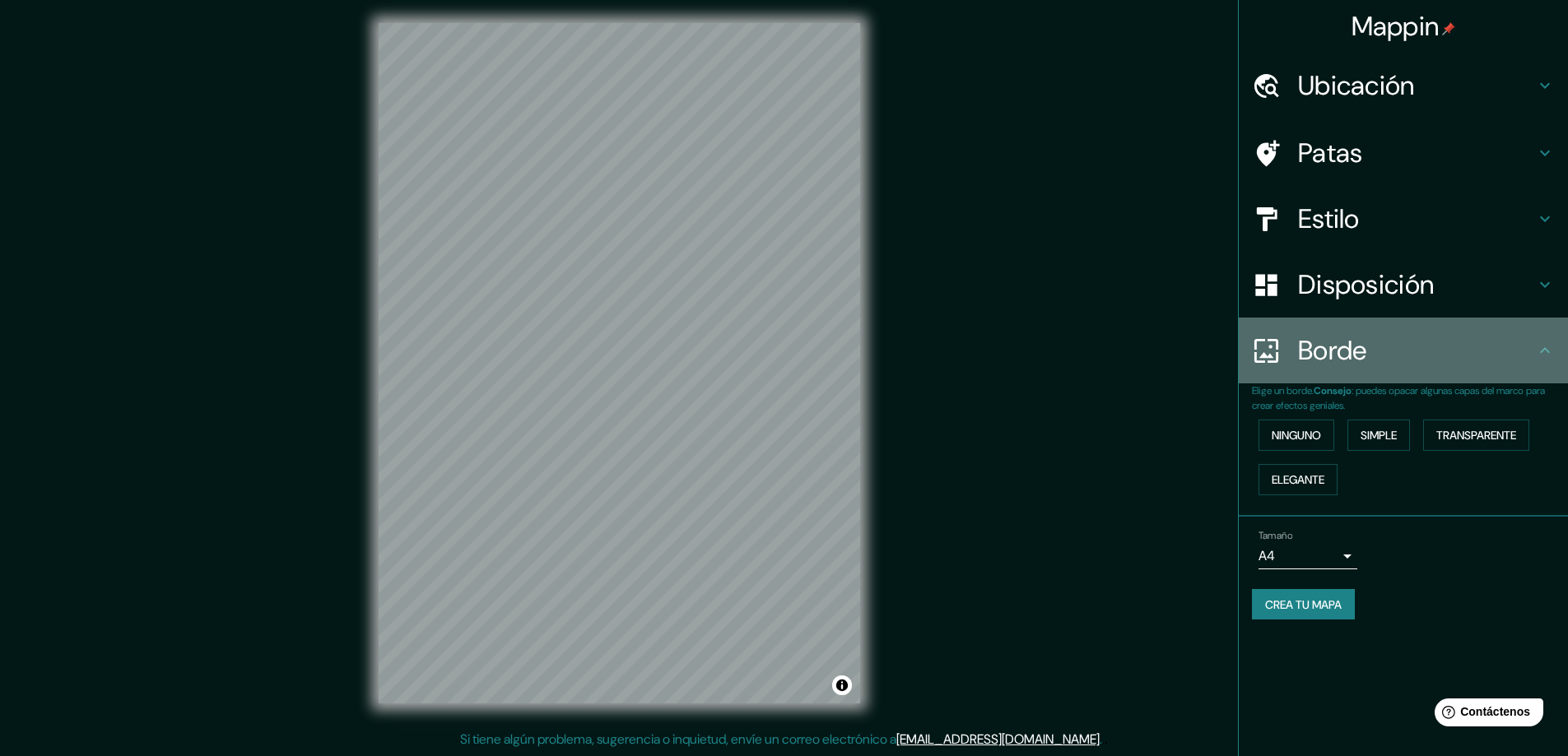
click at [1425, 360] on h4 "Borde" at bounding box center [1416, 350] width 237 height 33
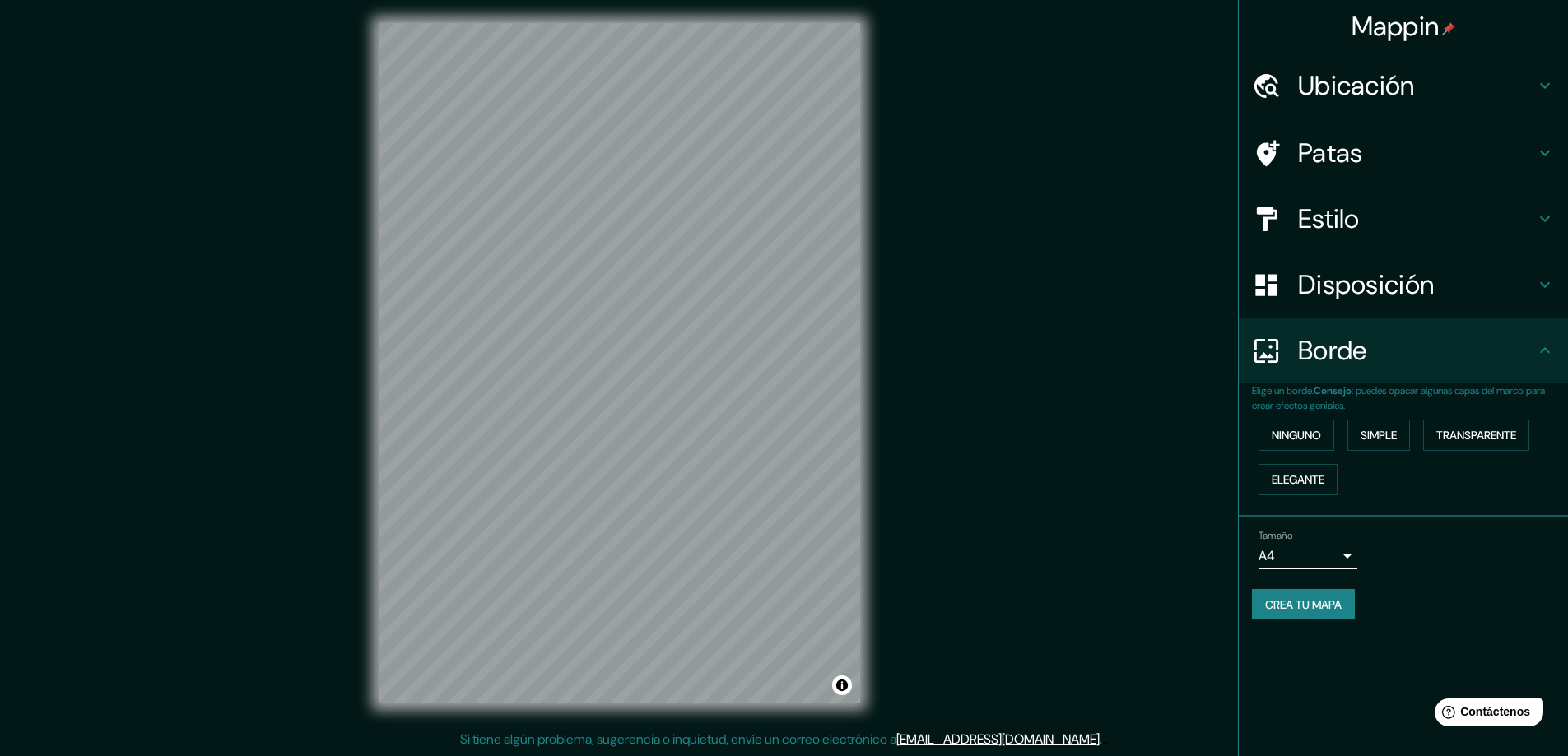
click at [1401, 27] on font "Mappin" at bounding box center [1395, 26] width 88 height 35
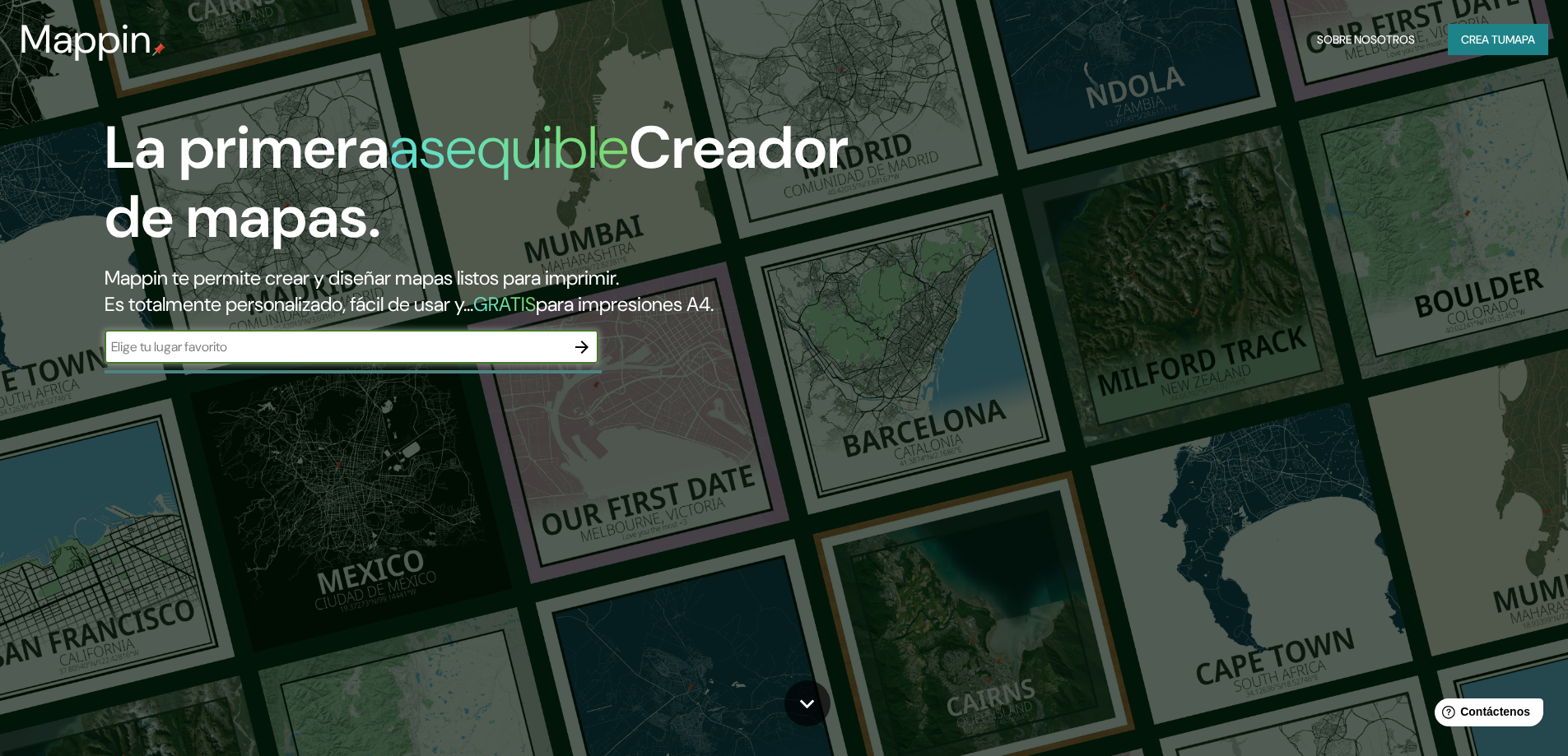
click at [1505, 38] on font "mapa" at bounding box center [1520, 39] width 30 height 15
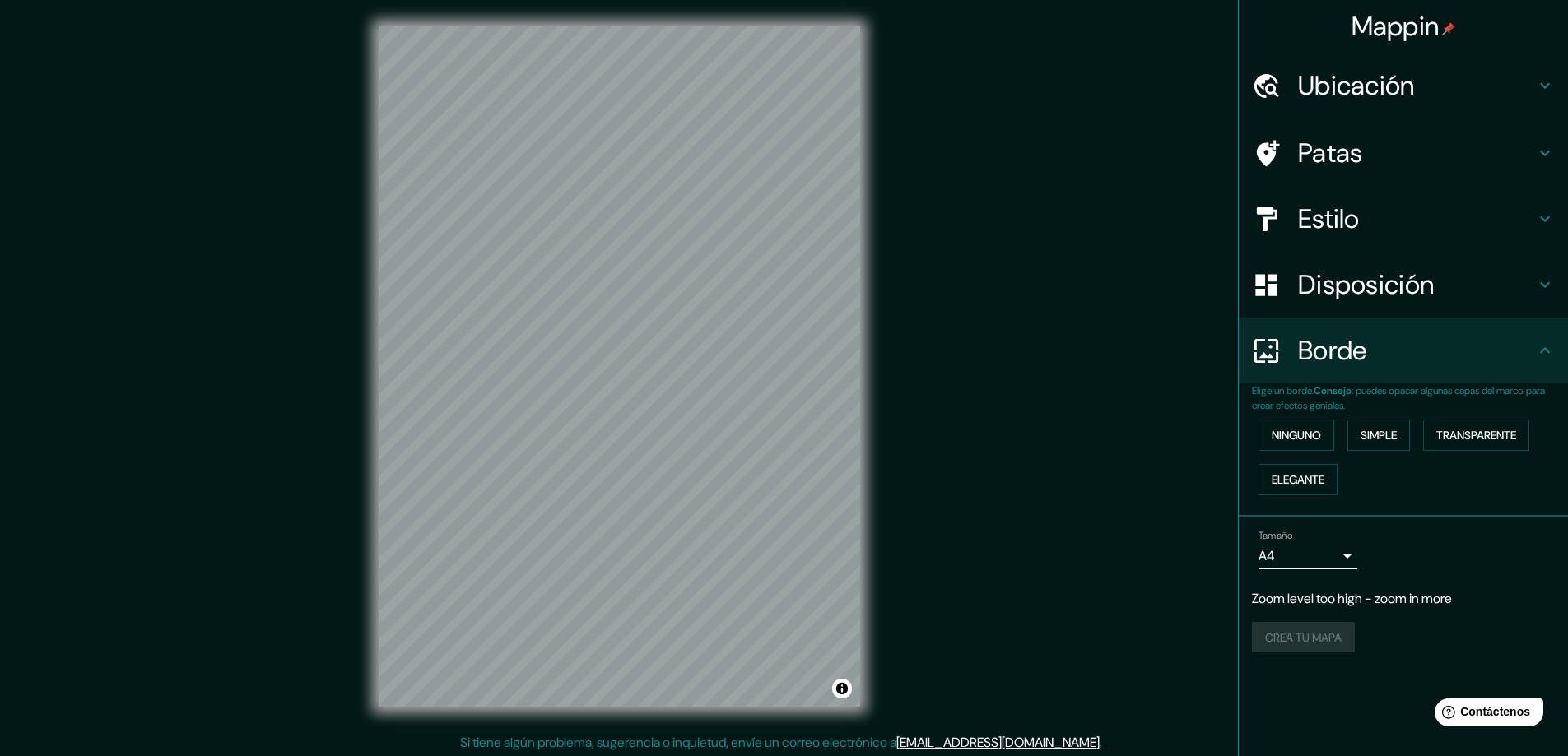
click at [1319, 77] on font "Ubicación" at bounding box center [1356, 85] width 117 height 35
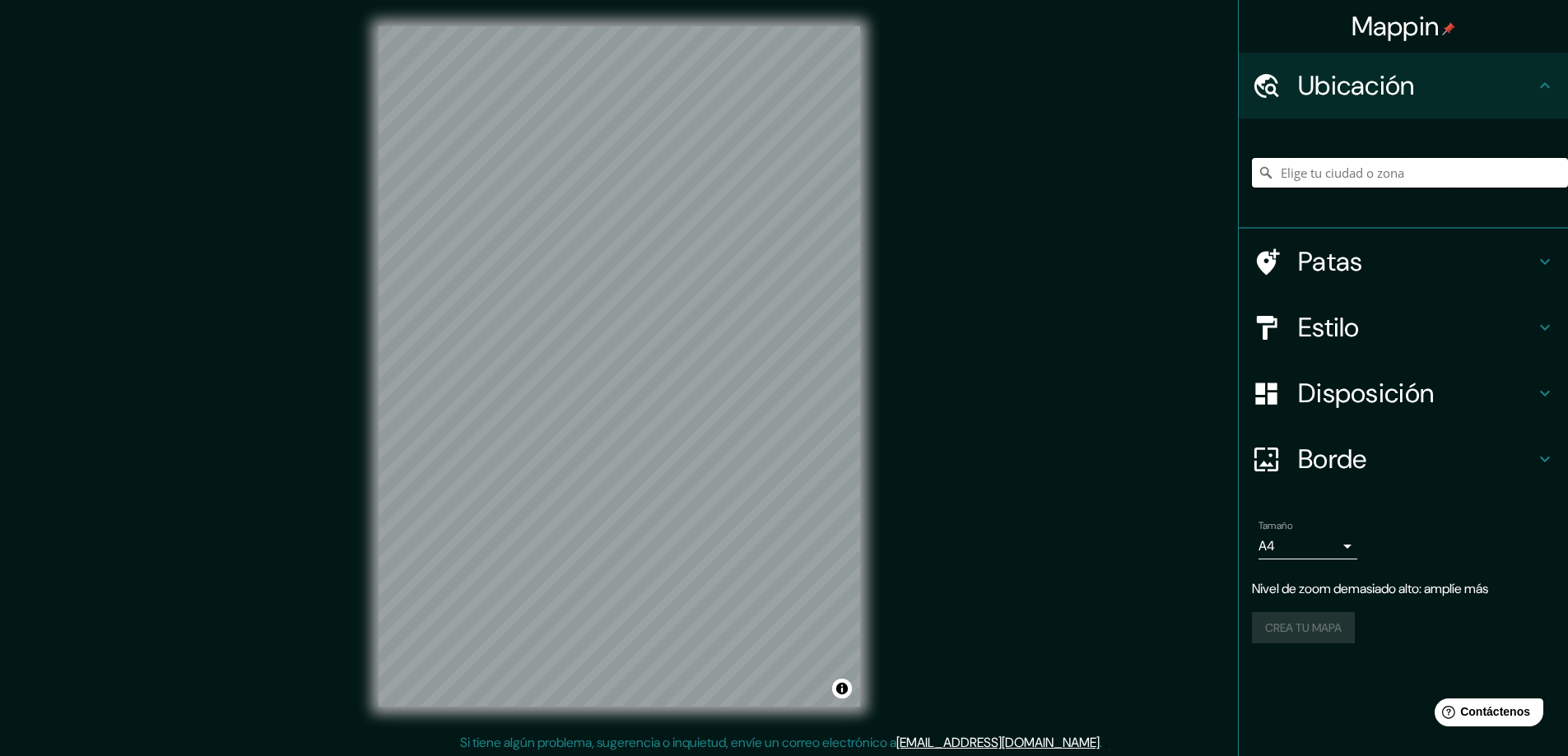
click at [1359, 169] on input "Elige tu ciudad o zona" at bounding box center [1410, 173] width 316 height 30
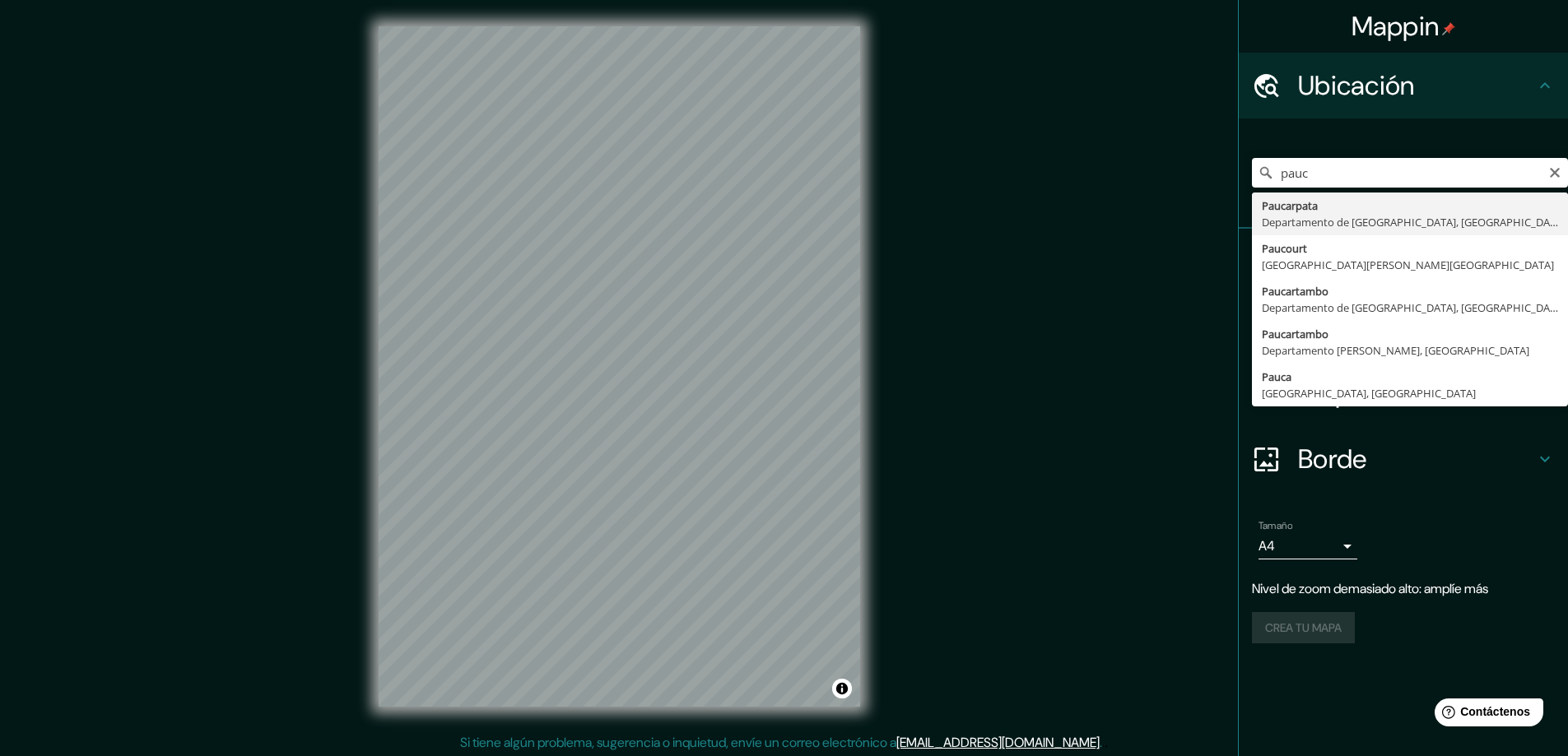
type input "Paucarpata, [GEOGRAPHIC_DATA], [GEOGRAPHIC_DATA]"
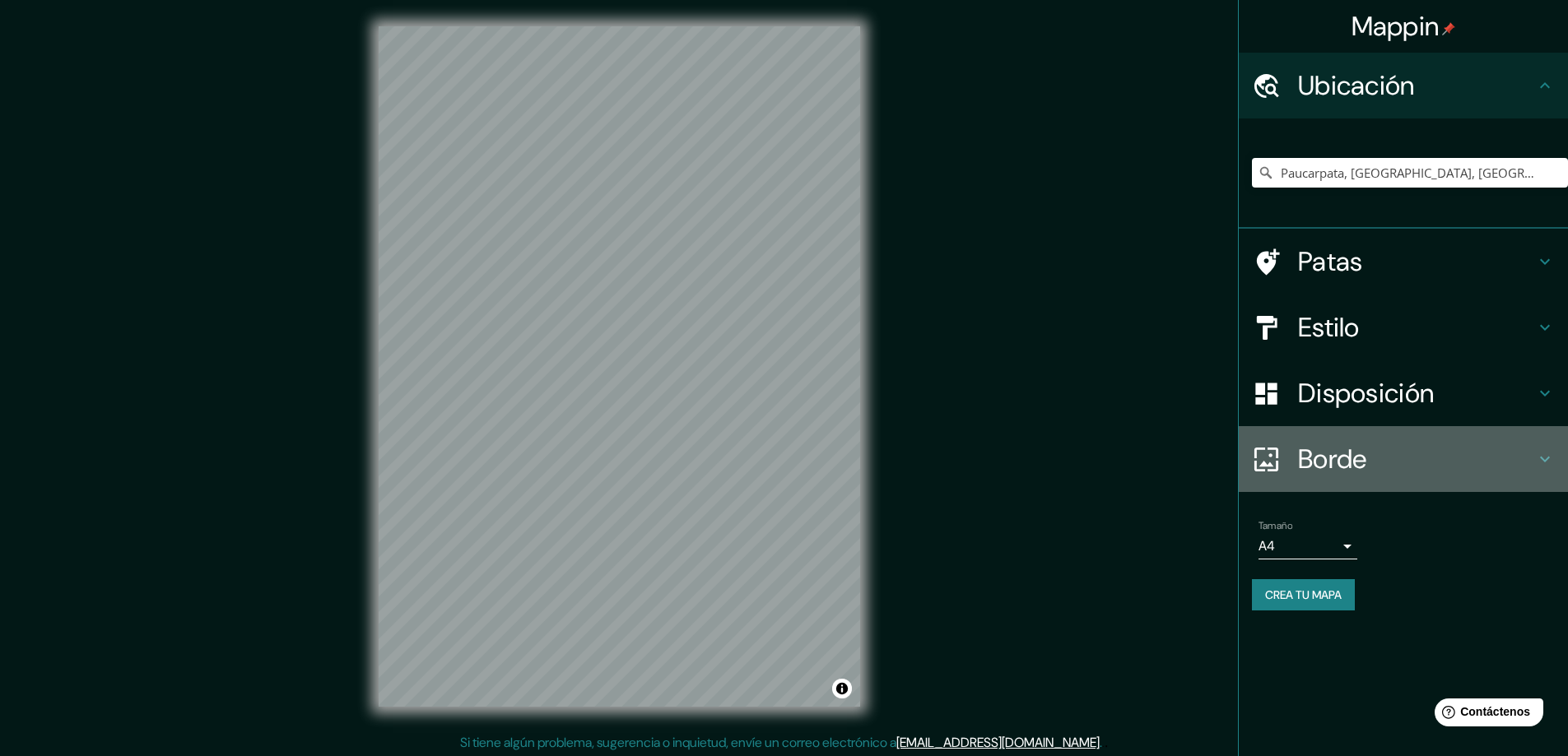
click at [1330, 478] on div "Borde" at bounding box center [1403, 459] width 329 height 66
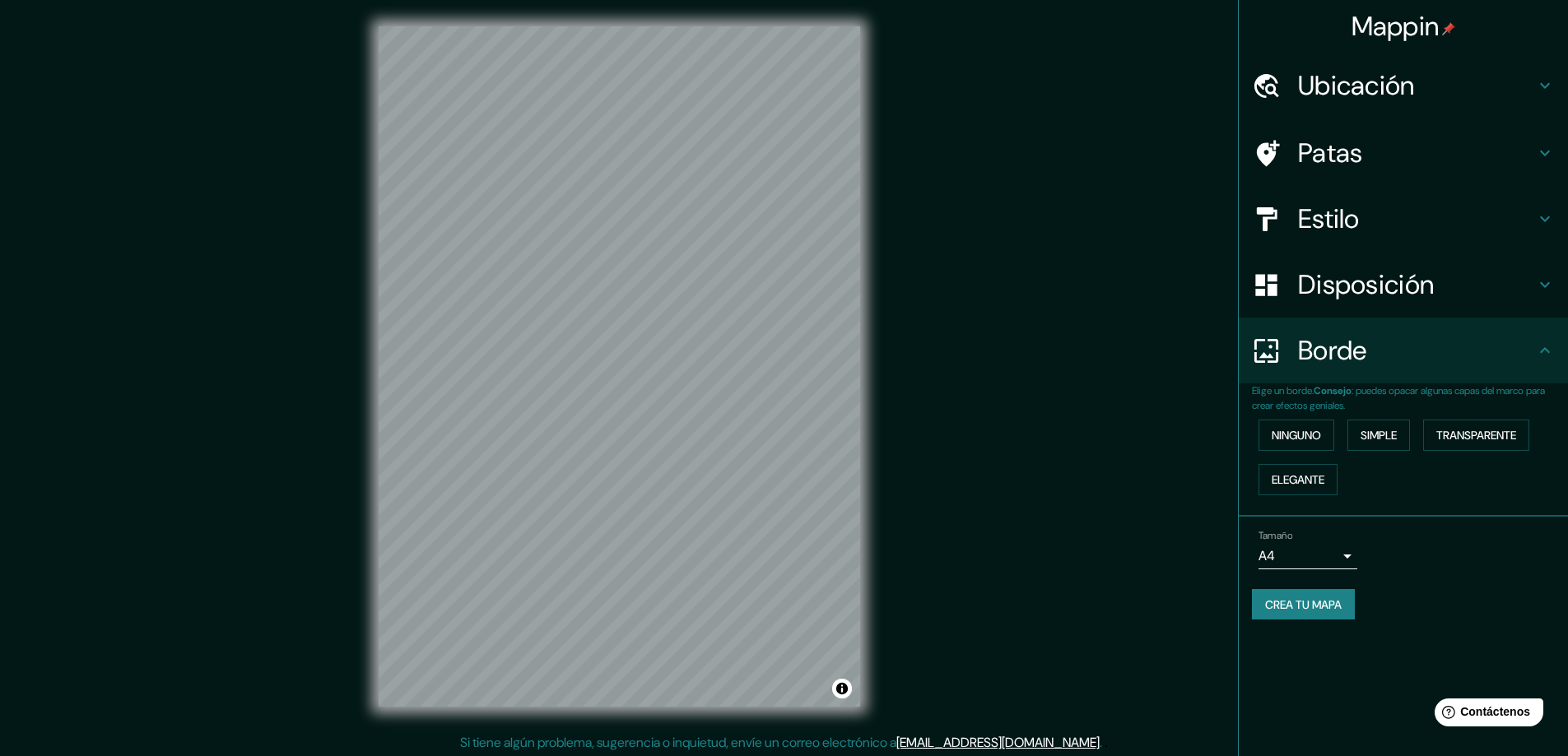
click at [1319, 343] on font "Borde" at bounding box center [1332, 350] width 69 height 35
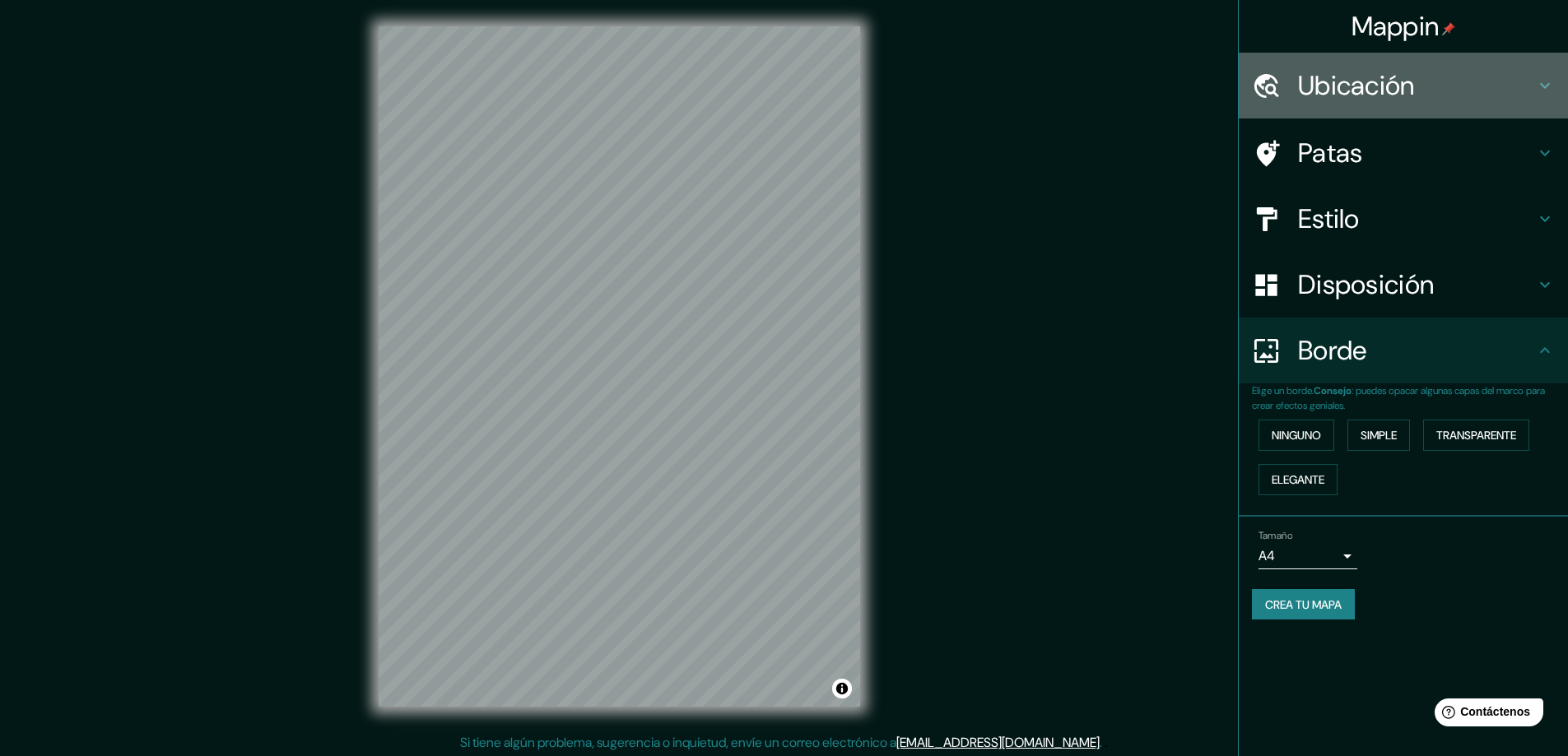
click at [1339, 109] on div "Ubicación" at bounding box center [1403, 86] width 329 height 66
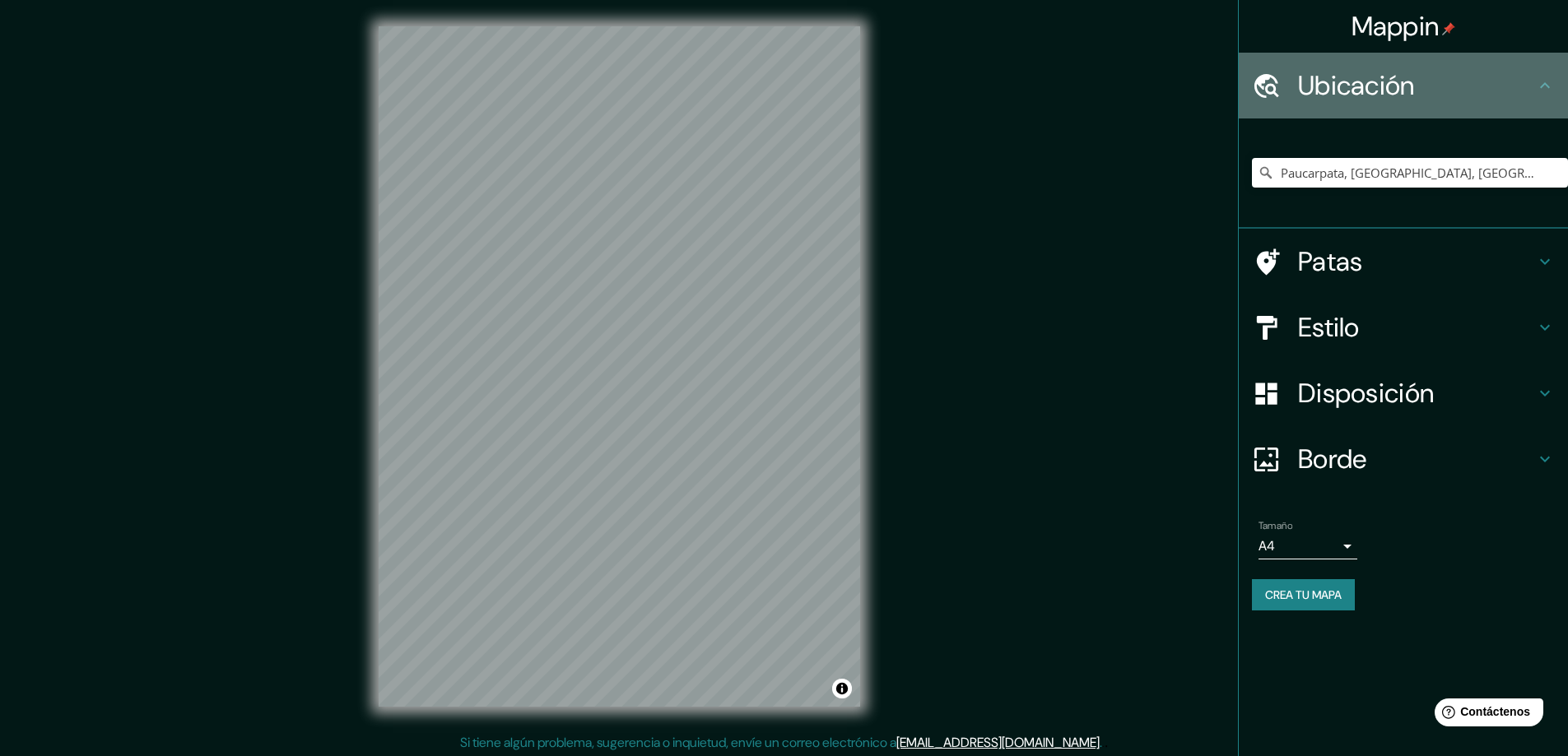
click at [1348, 90] on font "Ubicación" at bounding box center [1356, 85] width 117 height 35
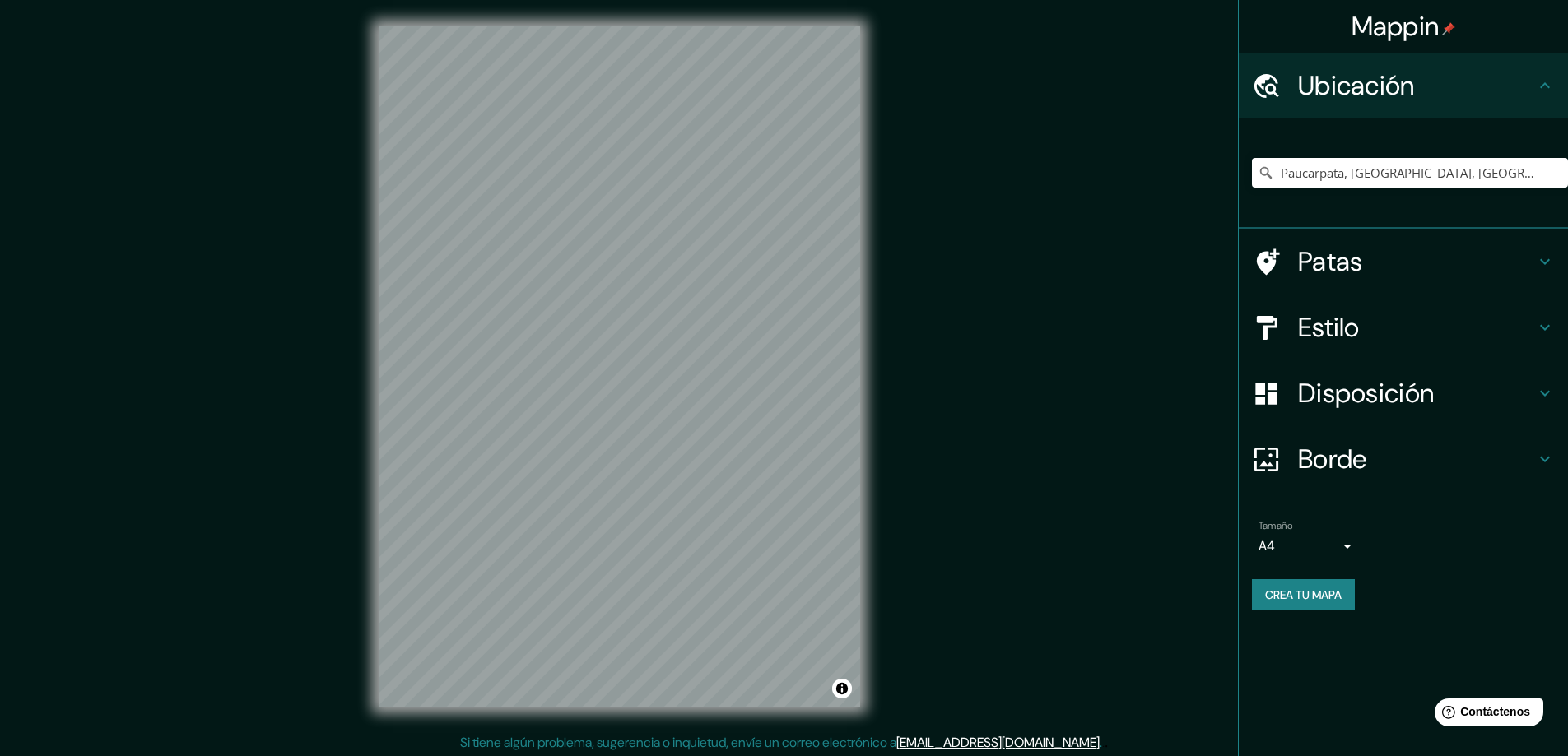
click at [1134, 192] on div "Mappin Ubicación Paucarpata, [GEOGRAPHIC_DATA], [GEOGRAPHIC_DATA] Patas Estilo …" at bounding box center [784, 379] width 1568 height 760
